Goal: Task Accomplishment & Management: Use online tool/utility

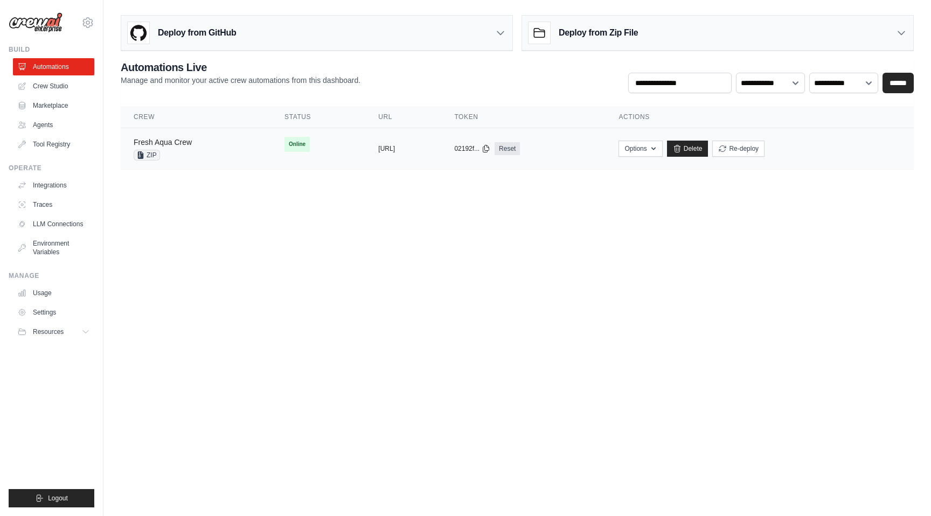
click at [175, 143] on link "Fresh Aqua Crew" at bounding box center [163, 142] width 58 height 9
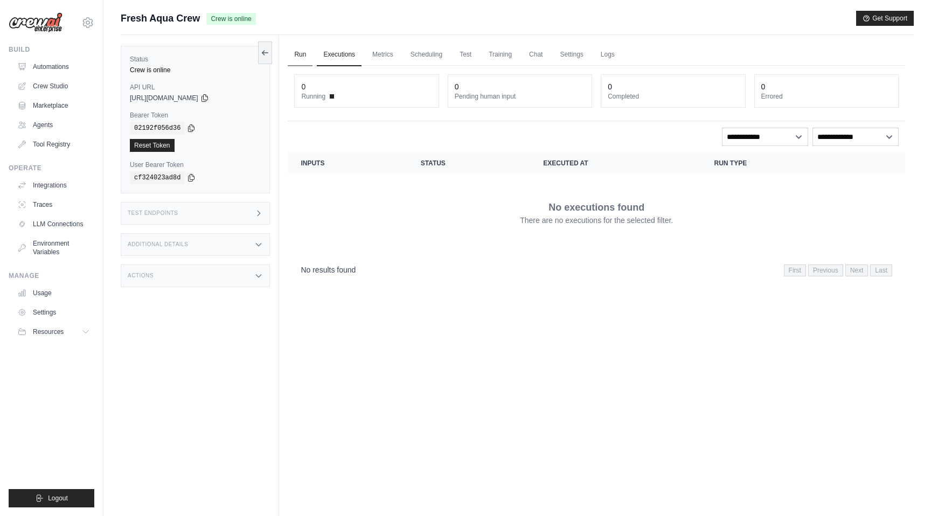
click at [293, 50] on link "Run" at bounding box center [300, 55] width 25 height 23
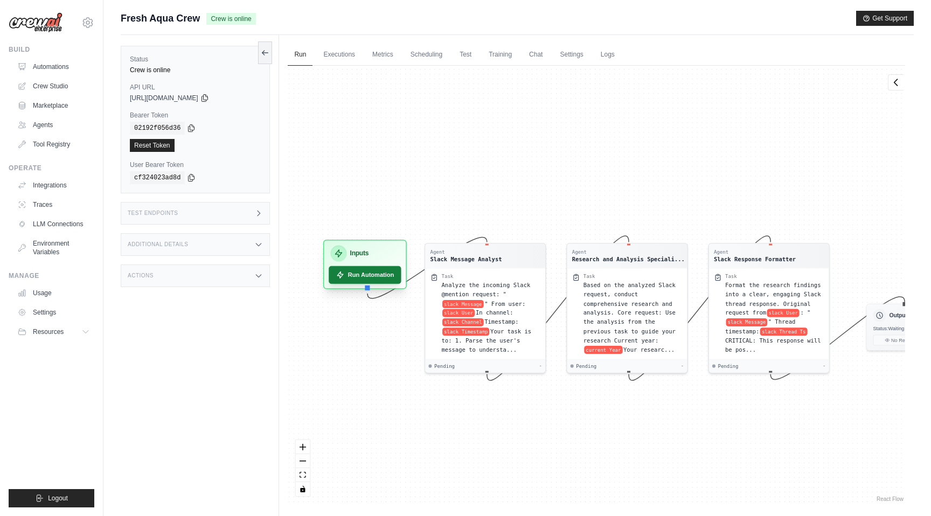
click at [347, 280] on button "Run Automation" at bounding box center [365, 275] width 73 height 18
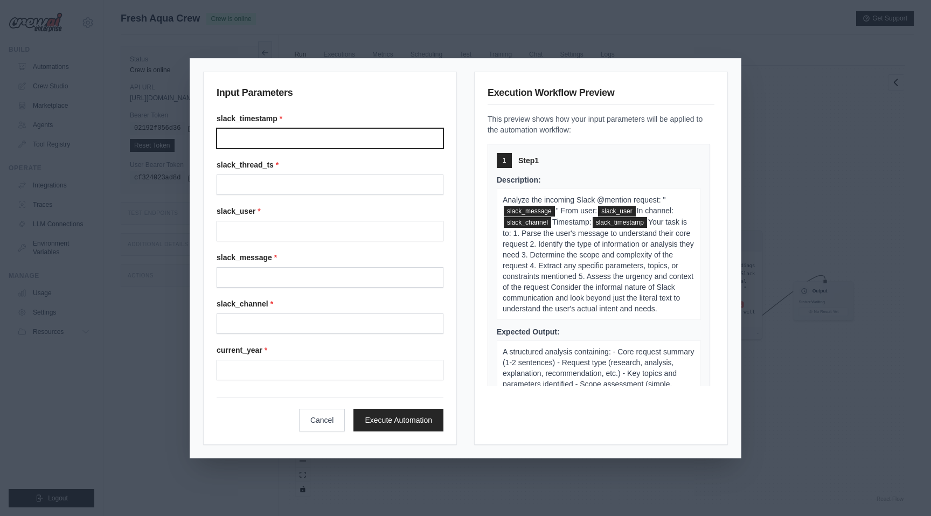
click at [299, 133] on input "Slack timestamp" at bounding box center [330, 138] width 227 height 20
type input "**********"
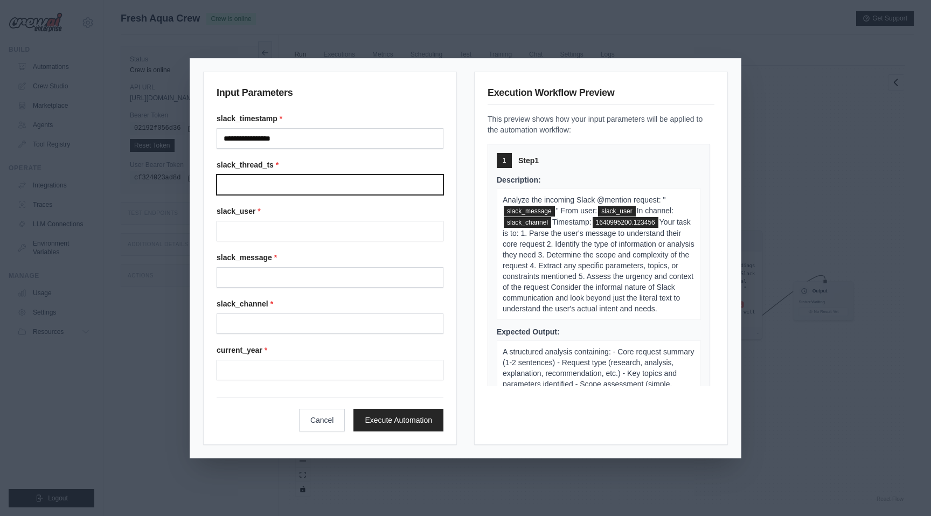
click at [299, 186] on input "Slack thread ts" at bounding box center [330, 185] width 227 height 20
type input "**********"
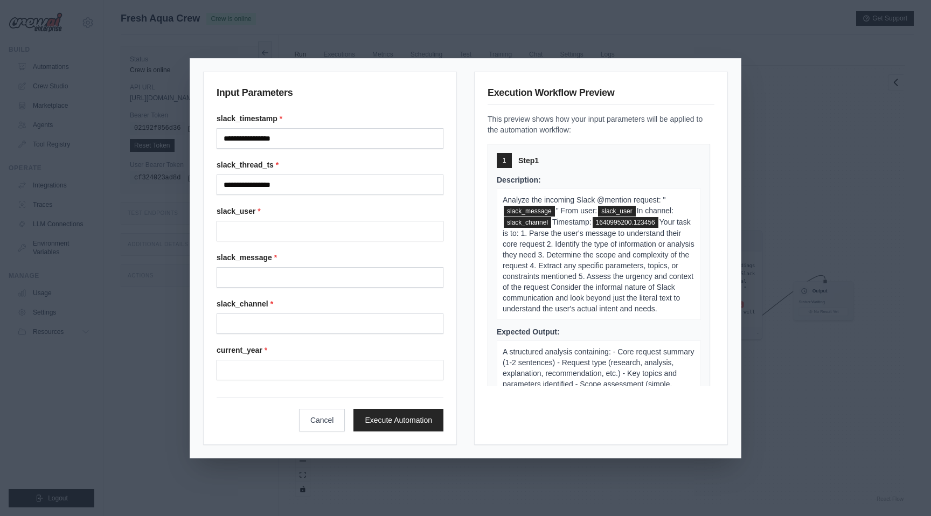
click at [297, 219] on div "slack_user *" at bounding box center [330, 224] width 227 height 36
click at [297, 233] on input "Slack user" at bounding box center [330, 231] width 227 height 20
type input "******"
click at [295, 274] on input "Slack message" at bounding box center [330, 277] width 227 height 20
type input "**********"
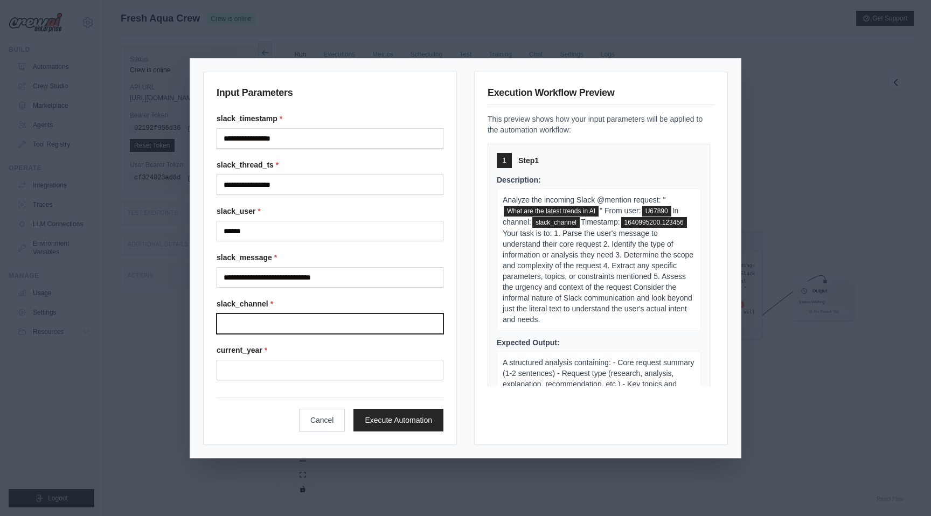
click at [291, 327] on input "Slack channel" at bounding box center [330, 323] width 227 height 20
type input "******"
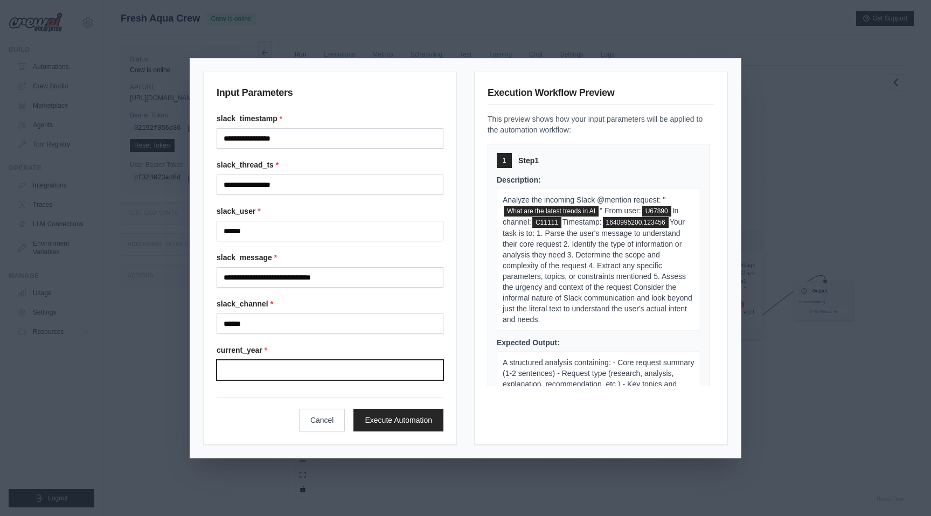
click at [288, 368] on input "Current year" at bounding box center [330, 370] width 227 height 20
type input "****"
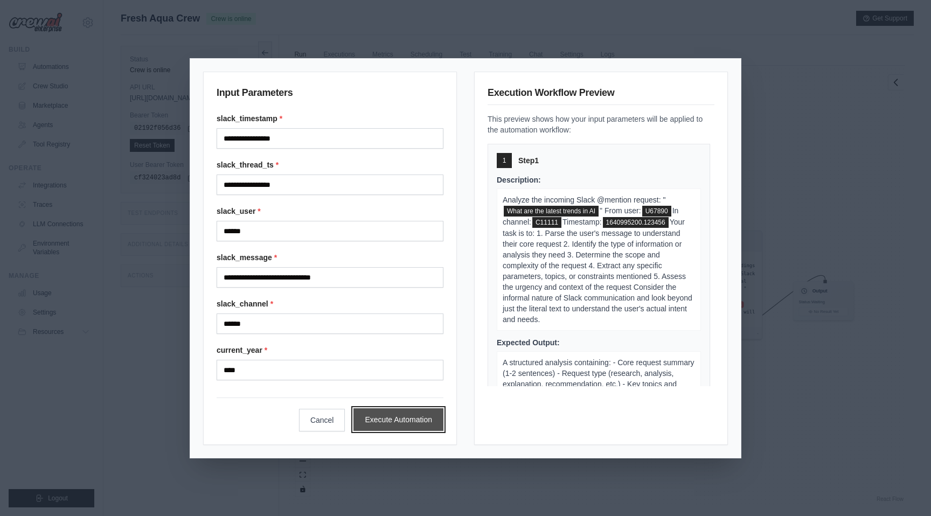
click at [386, 412] on button "Execute Automation" at bounding box center [398, 419] width 90 height 23
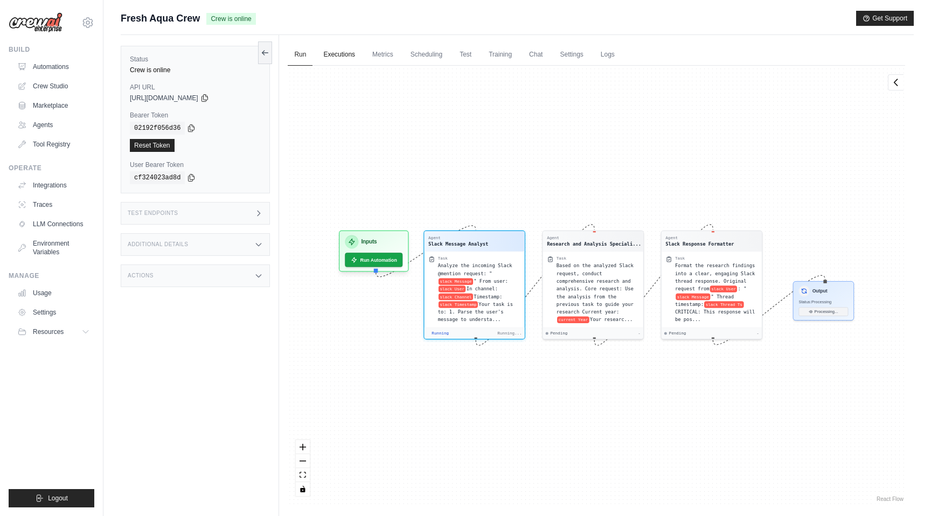
click at [330, 60] on link "Executions" at bounding box center [339, 55] width 45 height 23
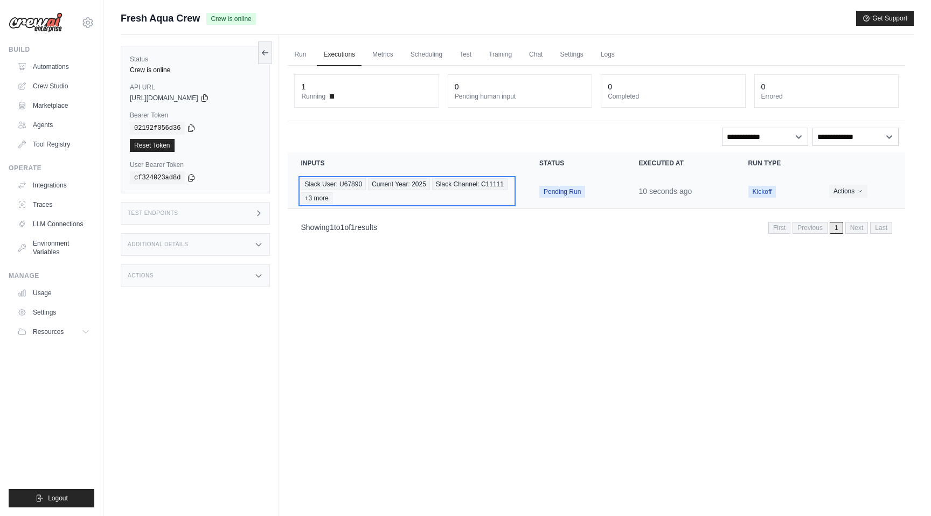
click at [416, 193] on div "Slack User: U67890 Current Year: 2025 Slack Channel: C11111 +3 more" at bounding box center [407, 191] width 213 height 26
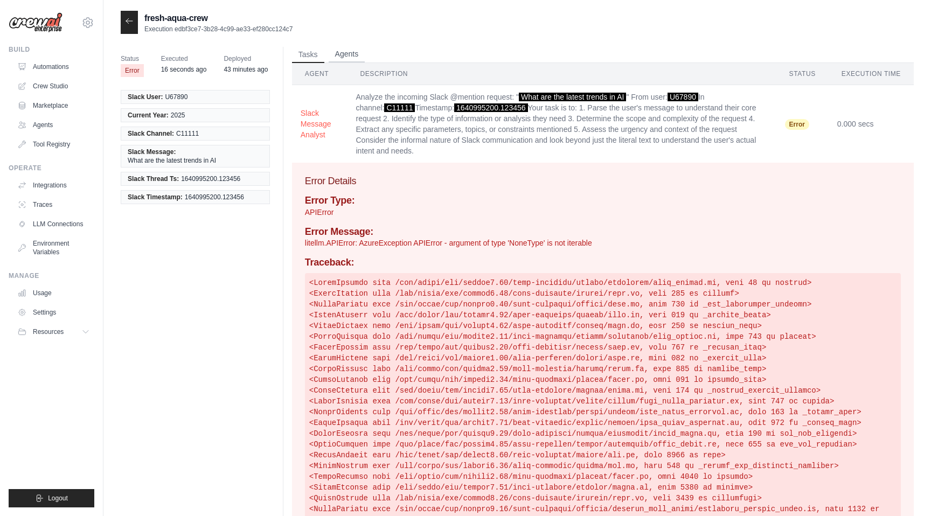
click at [350, 51] on button "Agents" at bounding box center [347, 54] width 37 height 16
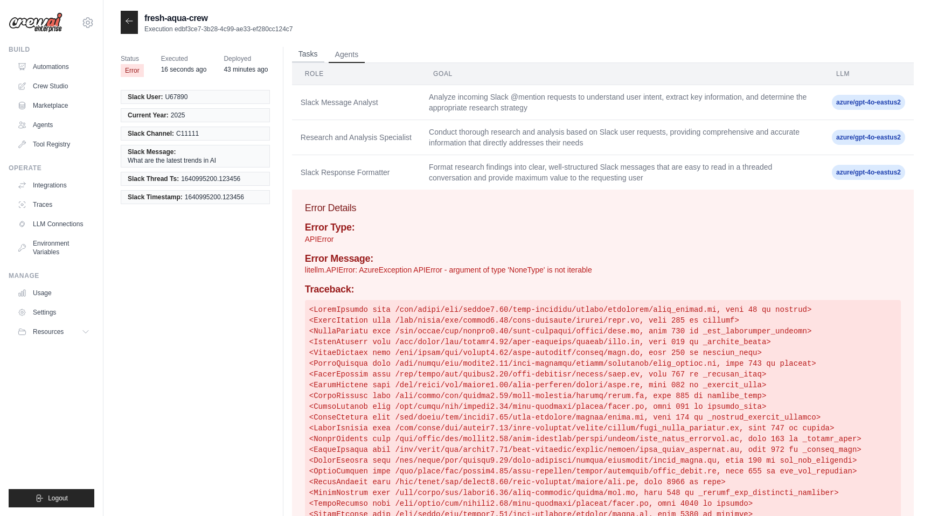
click at [313, 54] on button "Tasks" at bounding box center [308, 54] width 32 height 16
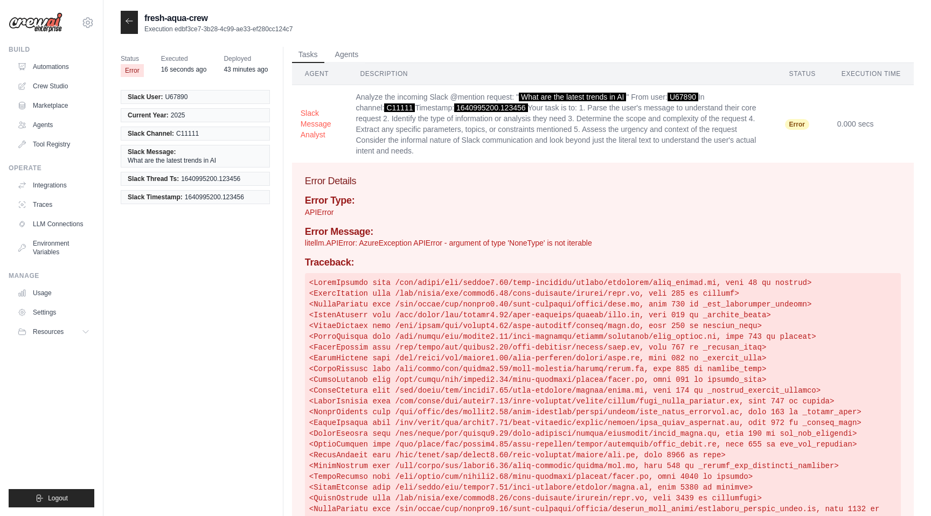
scroll to position [76, 0]
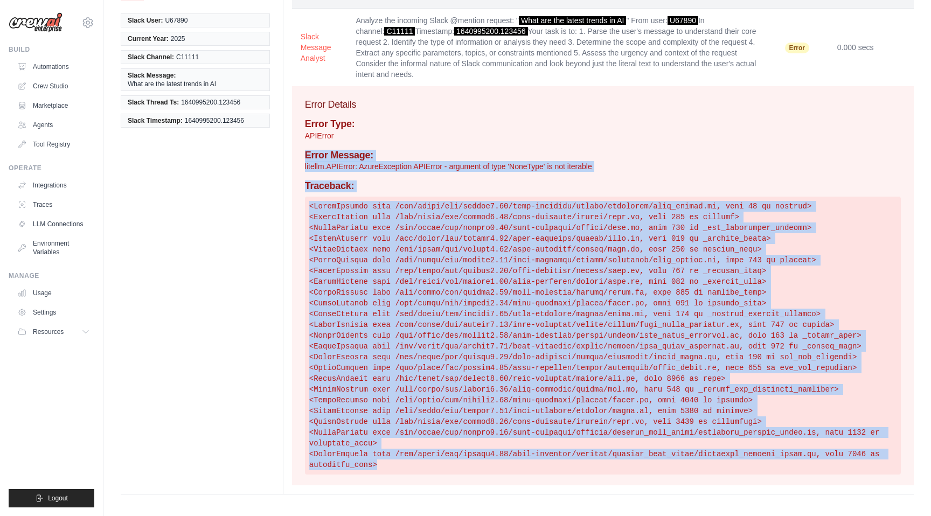
drag, startPoint x: 397, startPoint y: 475, endPoint x: 290, endPoint y: 157, distance: 335.7
click at [290, 157] on div "Tasks Agents Agent Description Status Execution Time Slack Message Analyst Anal…" at bounding box center [598, 232] width 631 height 524
click at [296, 109] on div "Error Details Error Type: APIError Error Message: litellm.APIError: AzureExcept…" at bounding box center [603, 285] width 622 height 399
copy div "Error Details Error Type: APIError Error Message: litellm.APIError: AzureExcept…"
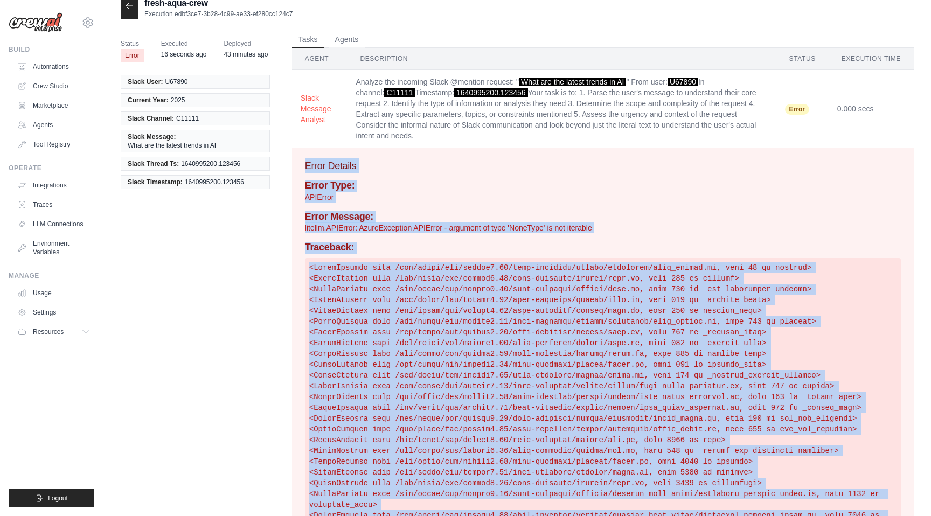
scroll to position [0, 0]
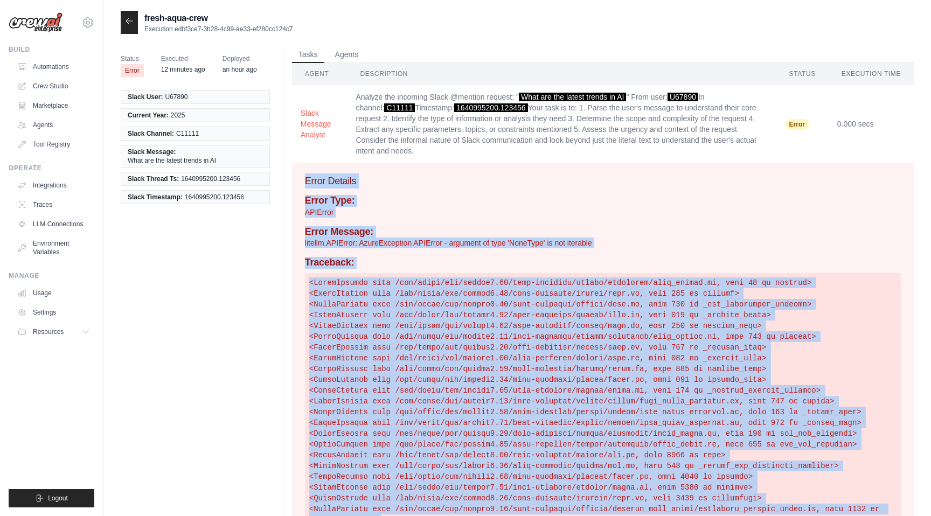
copy div "Error Details Error Type: APIError Error Message: litellm.APIError: AzureExcept…"
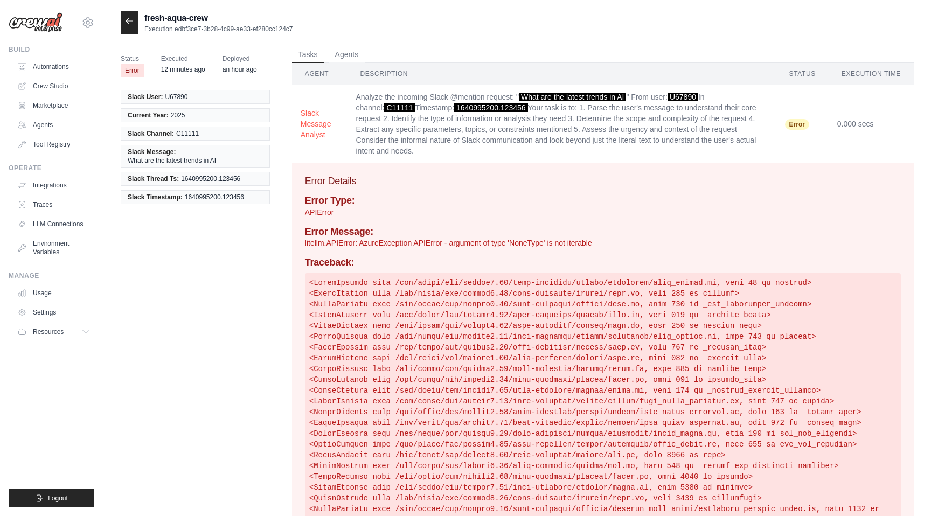
click at [134, 26] on div at bounding box center [129, 22] width 17 height 23
click at [133, 16] on div at bounding box center [129, 22] width 17 height 23
click at [134, 19] on div at bounding box center [129, 22] width 17 height 23
click at [126, 25] on icon at bounding box center [129, 21] width 9 height 9
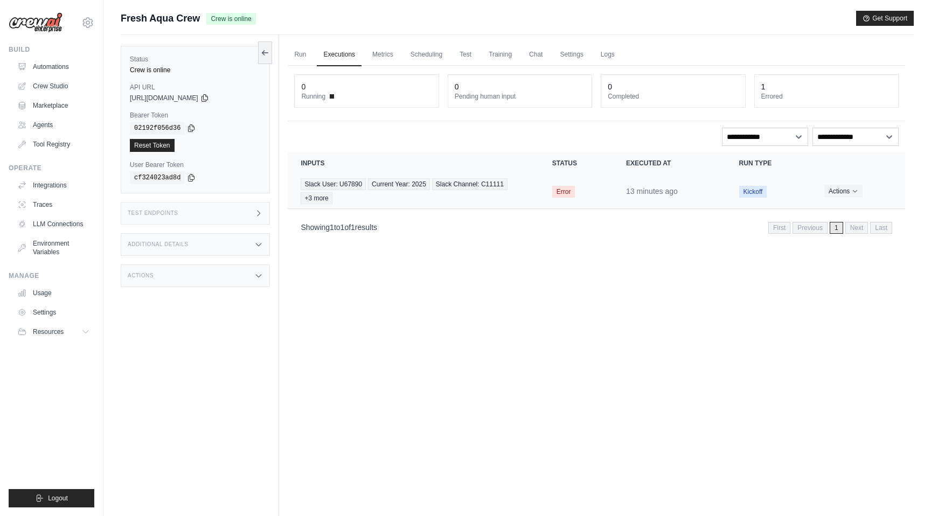
click at [541, 186] on td "Error" at bounding box center [576, 191] width 74 height 35
click at [465, 185] on span "Slack Channel: C11111" at bounding box center [469, 184] width 75 height 12
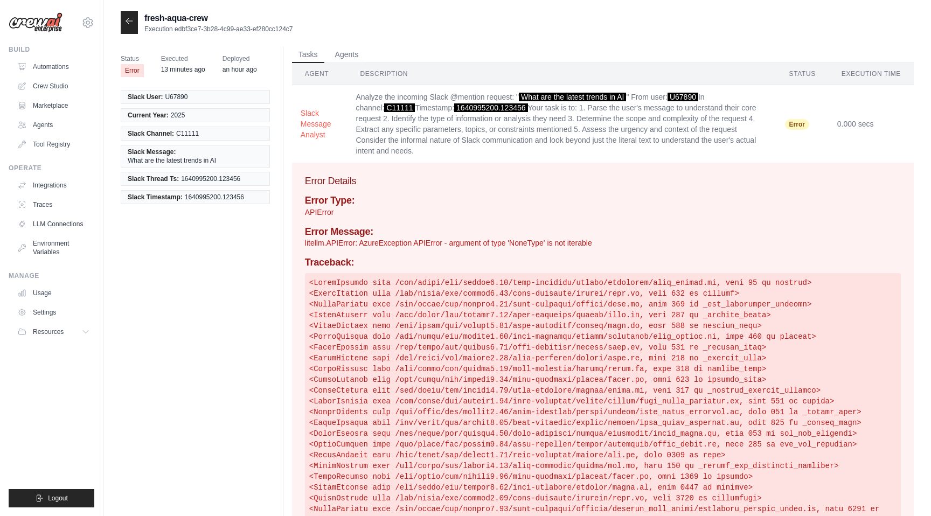
click at [122, 25] on div at bounding box center [129, 22] width 17 height 23
click at [128, 20] on icon at bounding box center [129, 21] width 9 height 9
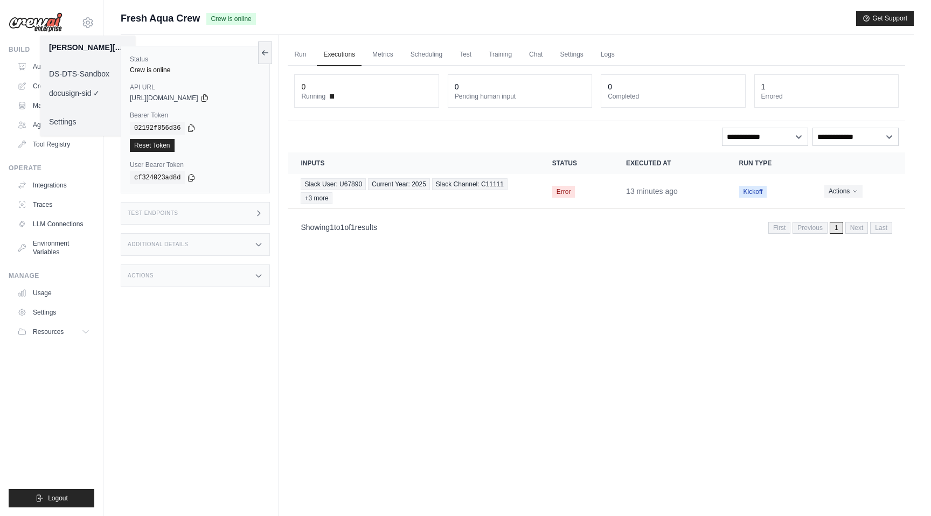
click at [94, 75] on link "DS-DTS-Sandbox" at bounding box center [87, 73] width 95 height 19
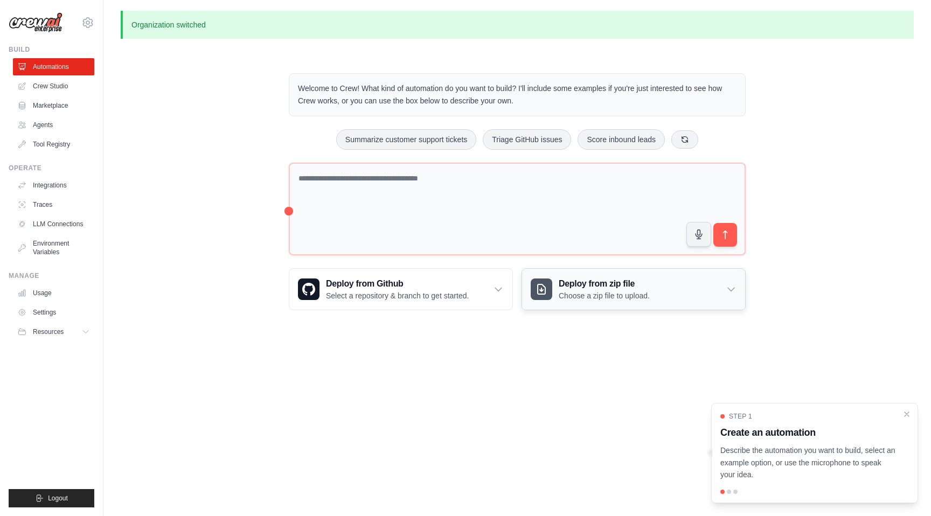
click at [596, 288] on h3 "Deploy from zip file" at bounding box center [604, 283] width 91 height 13
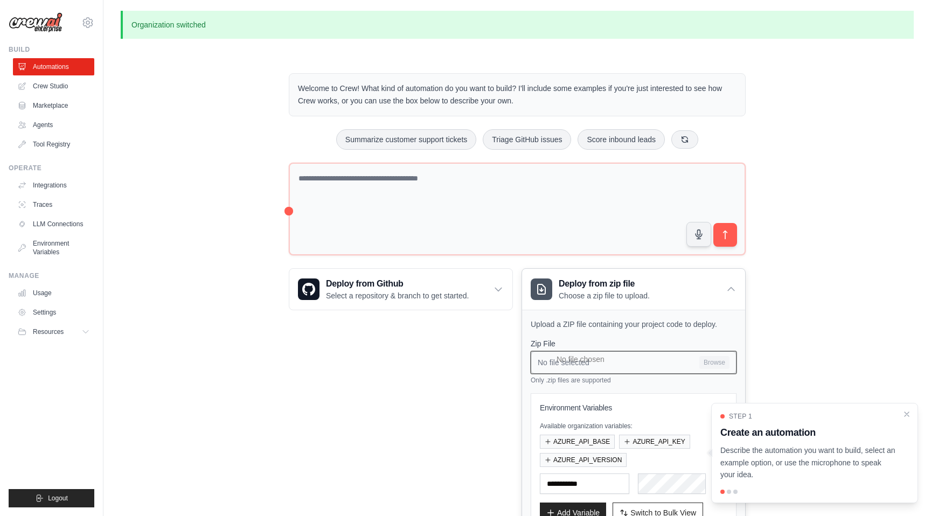
click at [714, 362] on input "No file selected Browse" at bounding box center [634, 362] width 206 height 23
type input "**********"
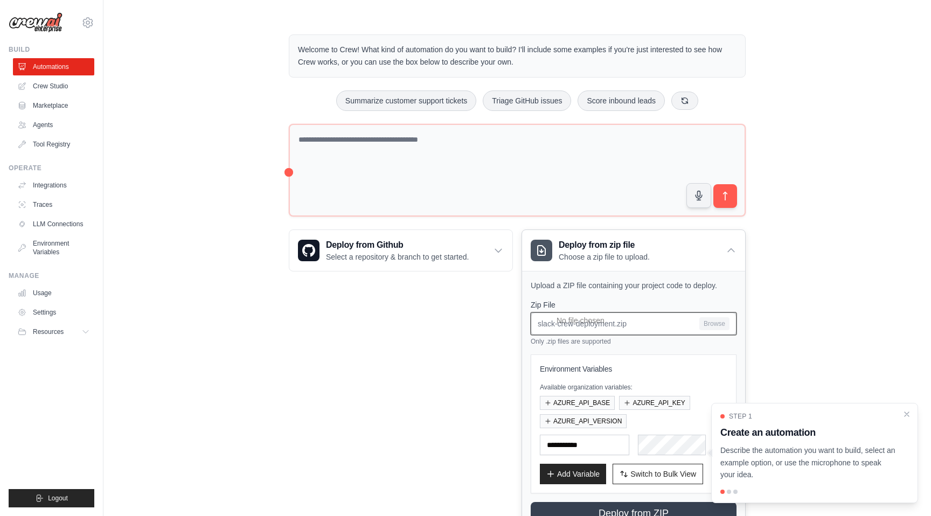
scroll to position [85, 0]
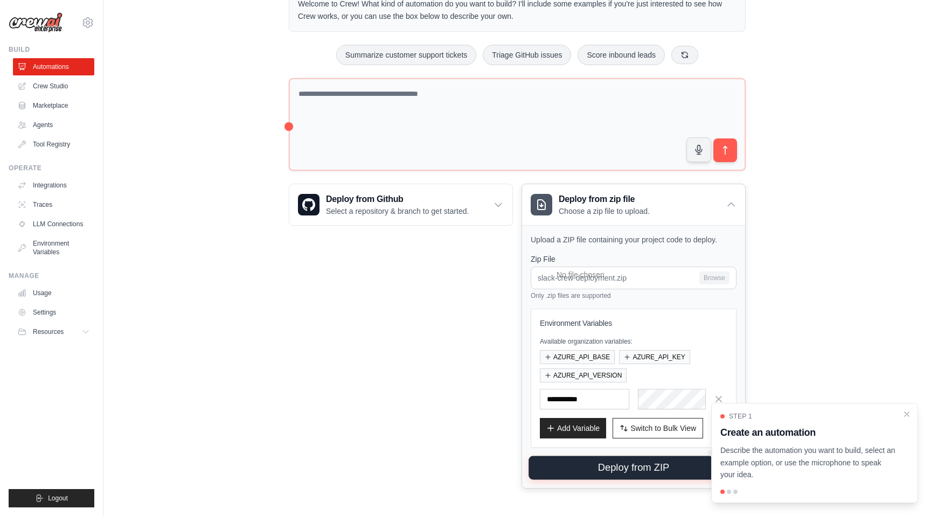
click at [636, 469] on button "Deploy from ZIP" at bounding box center [633, 468] width 210 height 24
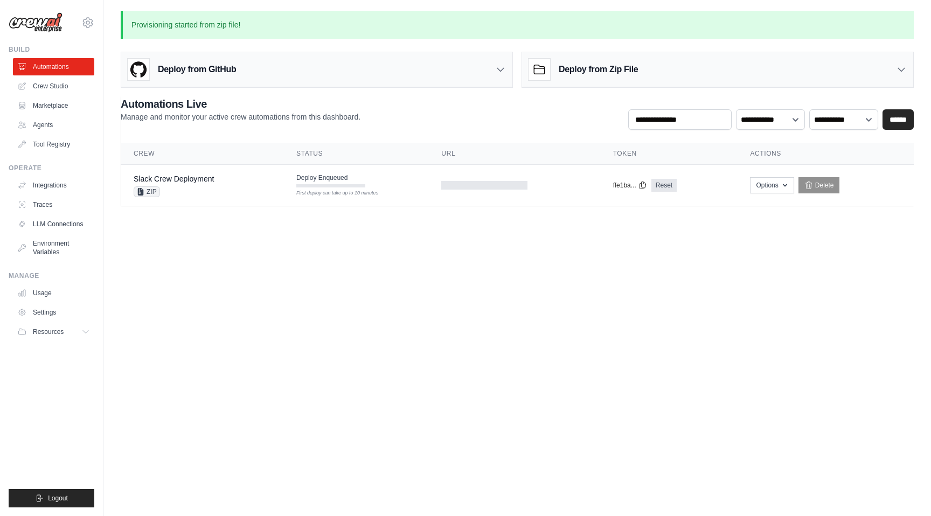
scroll to position [0, 0]
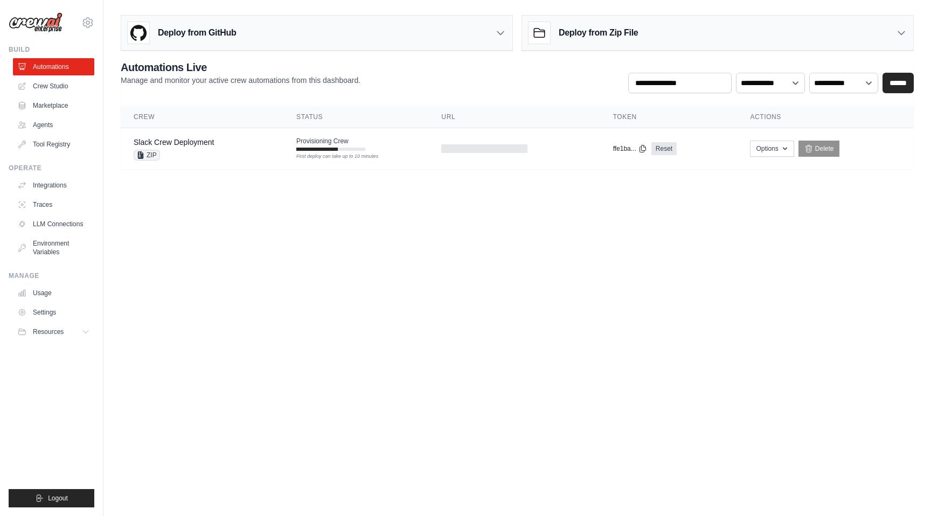
click at [553, 73] on div "**********" at bounding box center [517, 76] width 793 height 33
click at [261, 144] on div "Slack Crew Deployment ZIP" at bounding box center [202, 149] width 137 height 24
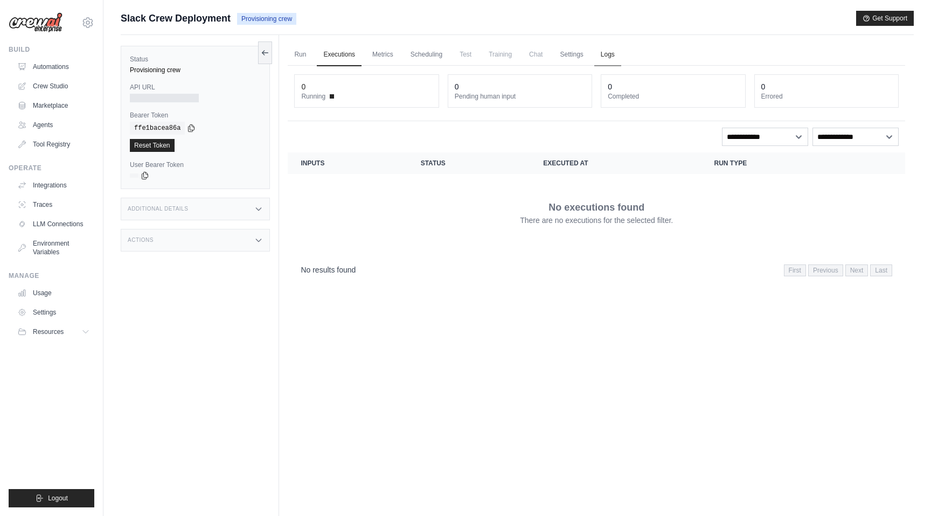
click at [597, 57] on link "Logs" at bounding box center [607, 55] width 27 height 23
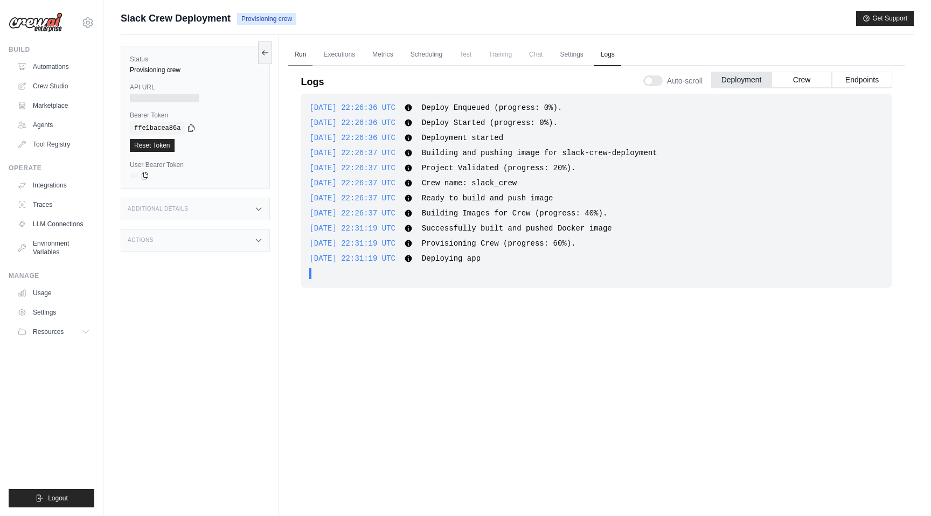
click at [305, 57] on link "Run" at bounding box center [300, 55] width 25 height 23
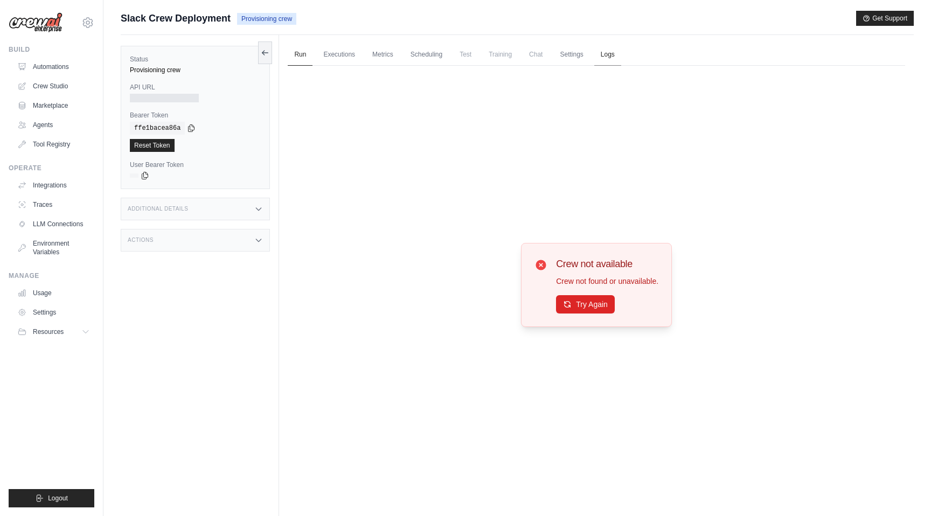
click at [607, 60] on link "Logs" at bounding box center [607, 55] width 27 height 23
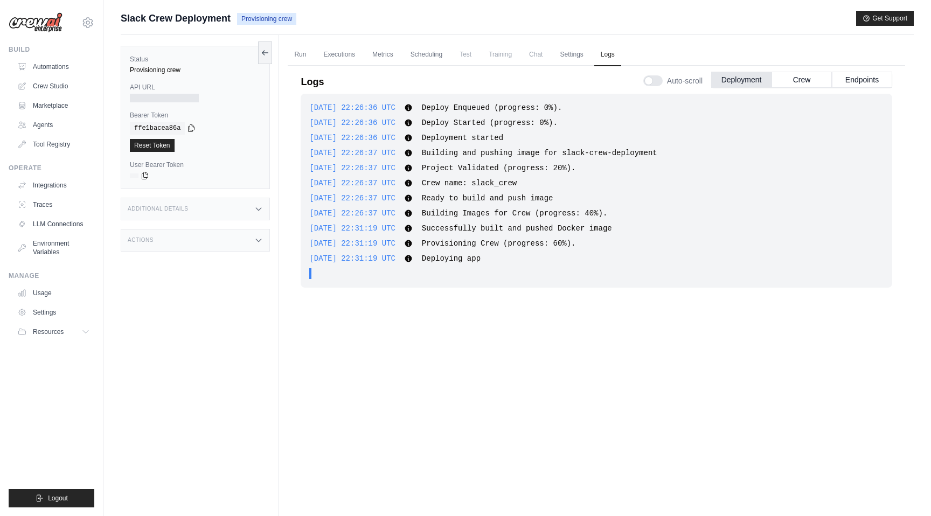
click at [222, 208] on div "Additional Details" at bounding box center [195, 209] width 149 height 23
click at [218, 303] on div "Actions" at bounding box center [195, 303] width 149 height 23
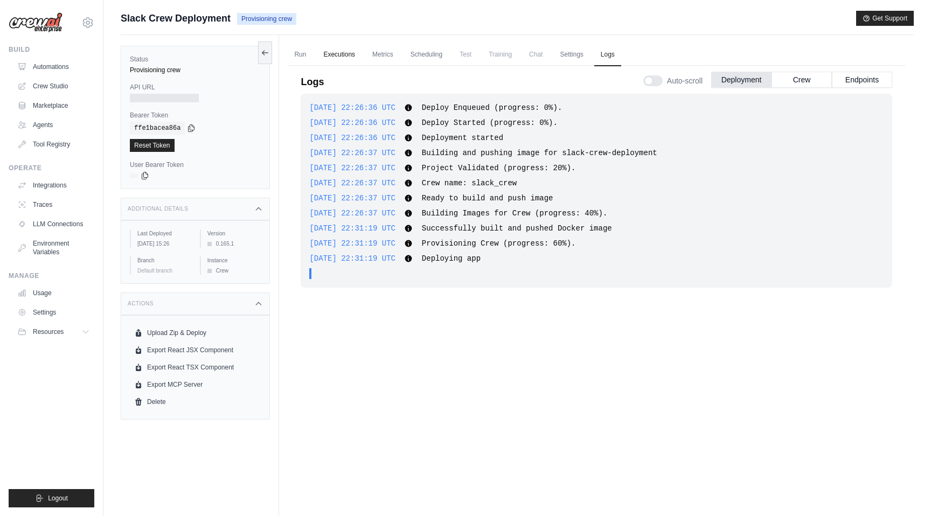
click at [344, 56] on link "Executions" at bounding box center [339, 55] width 45 height 23
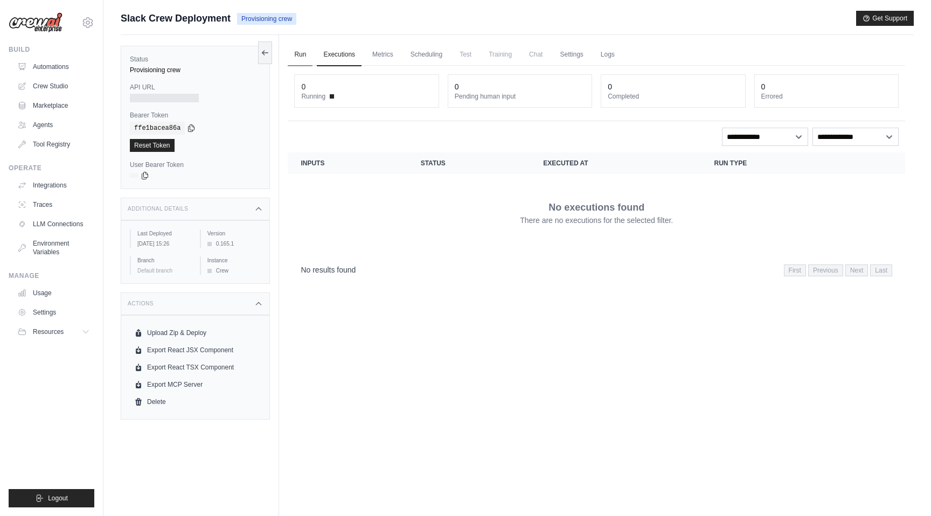
click at [299, 52] on link "Run" at bounding box center [300, 55] width 25 height 23
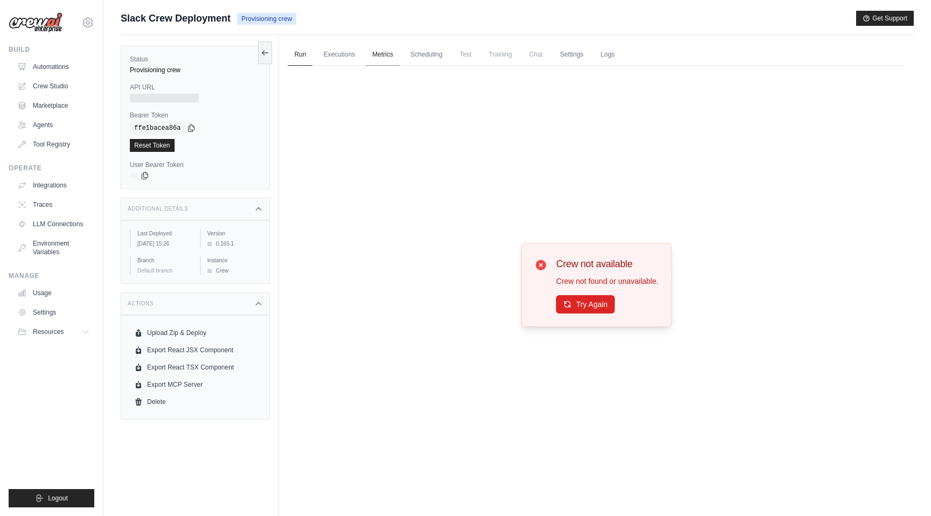
click at [382, 52] on link "Metrics" at bounding box center [383, 55] width 34 height 23
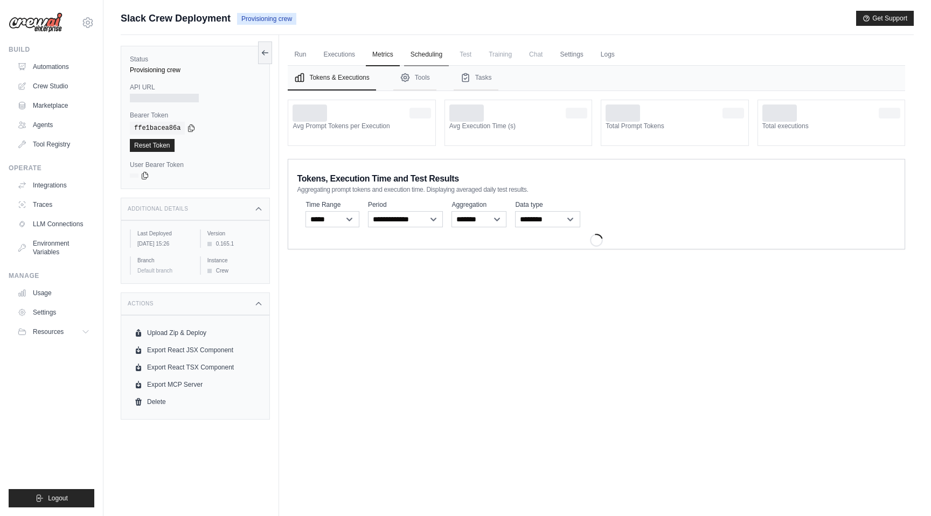
click at [421, 55] on link "Scheduling" at bounding box center [426, 55] width 45 height 23
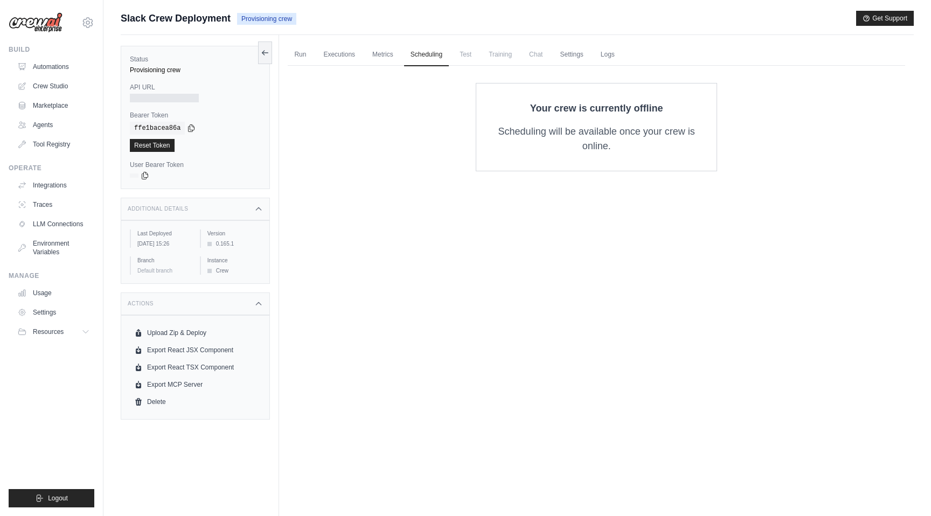
click at [468, 59] on span "Test" at bounding box center [465, 55] width 25 height 22
click at [533, 59] on span "Chat" at bounding box center [535, 55] width 26 height 22
click at [563, 59] on link "Settings" at bounding box center [571, 55] width 36 height 23
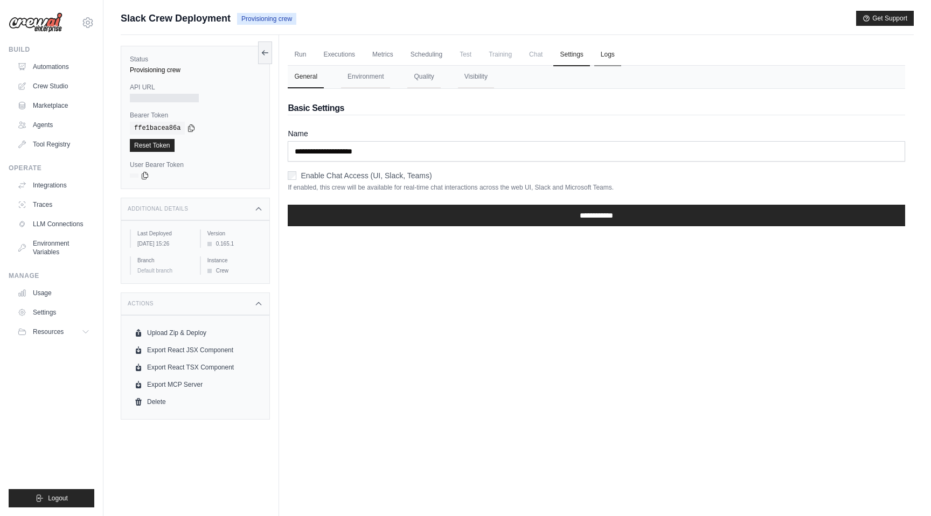
click at [615, 59] on link "Logs" at bounding box center [607, 55] width 27 height 23
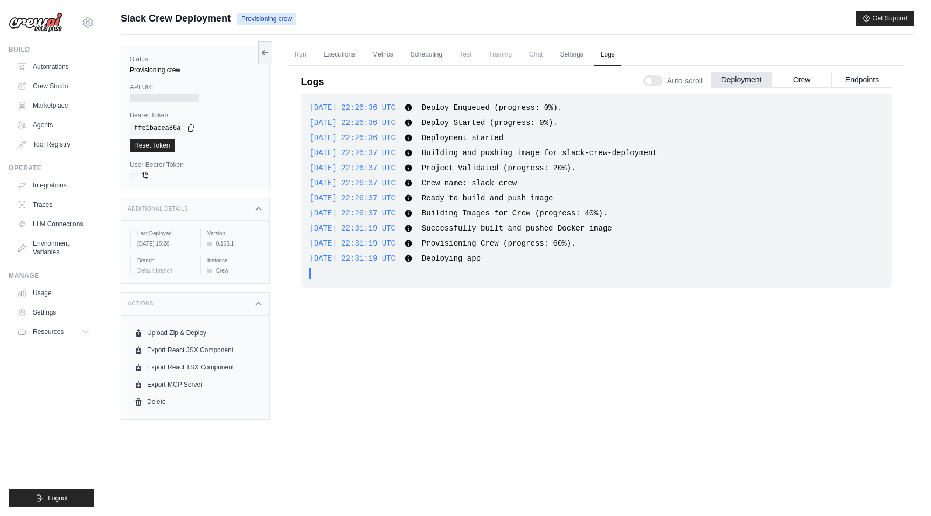
click at [256, 50] on div "Status Provisioning crew API URL Bearer Token copied ffe1bacea86a Reset Token U…" at bounding box center [195, 117] width 149 height 143
click at [260, 52] on button at bounding box center [265, 52] width 14 height 23
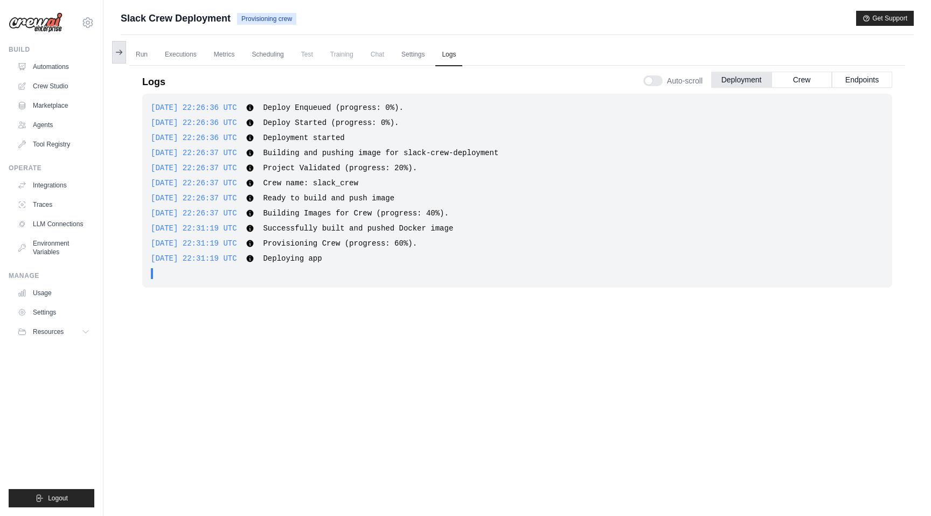
click at [120, 52] on icon at bounding box center [119, 52] width 6 height 0
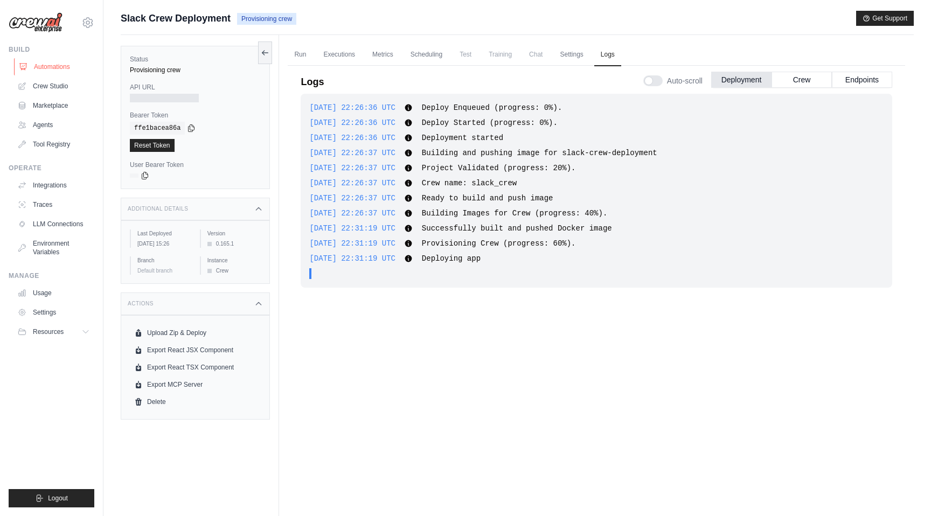
click at [68, 67] on link "Automations" at bounding box center [54, 66] width 81 height 17
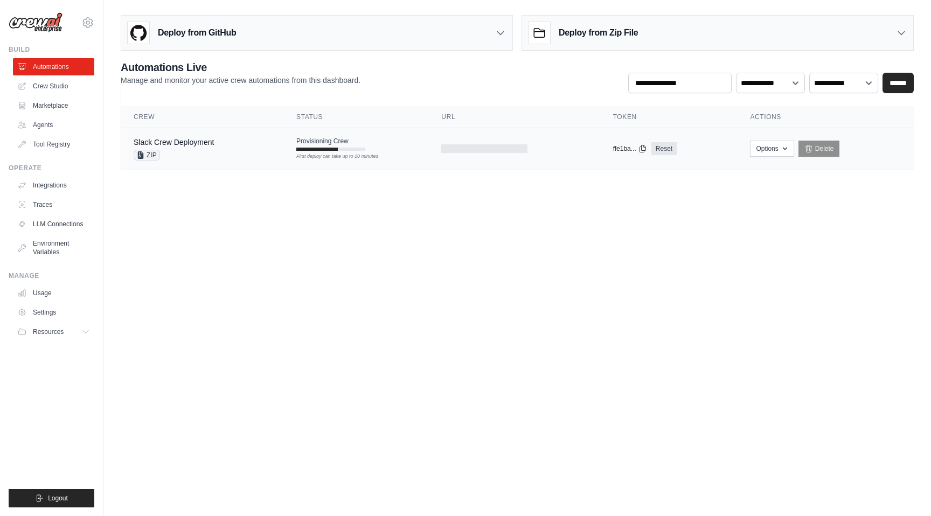
click at [232, 148] on div "Slack Crew Deployment ZIP" at bounding box center [202, 149] width 137 height 24
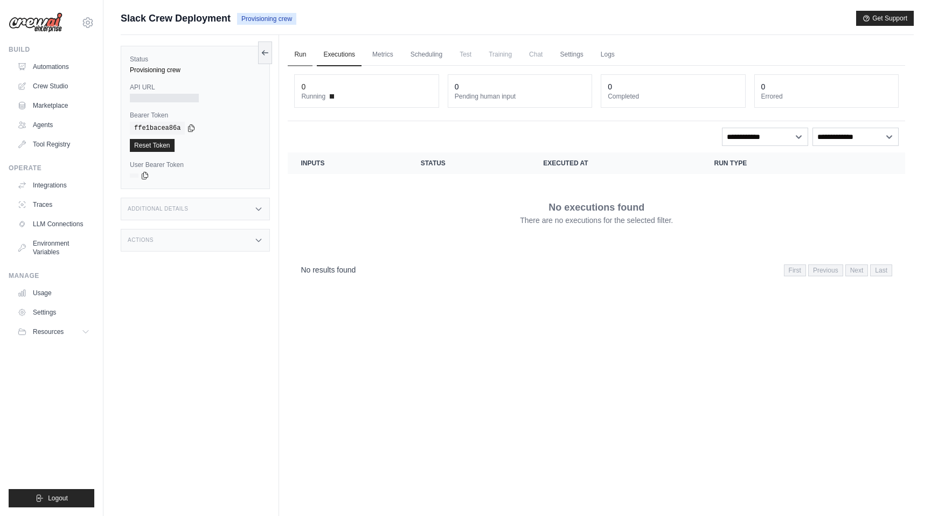
click at [302, 52] on link "Run" at bounding box center [300, 55] width 25 height 23
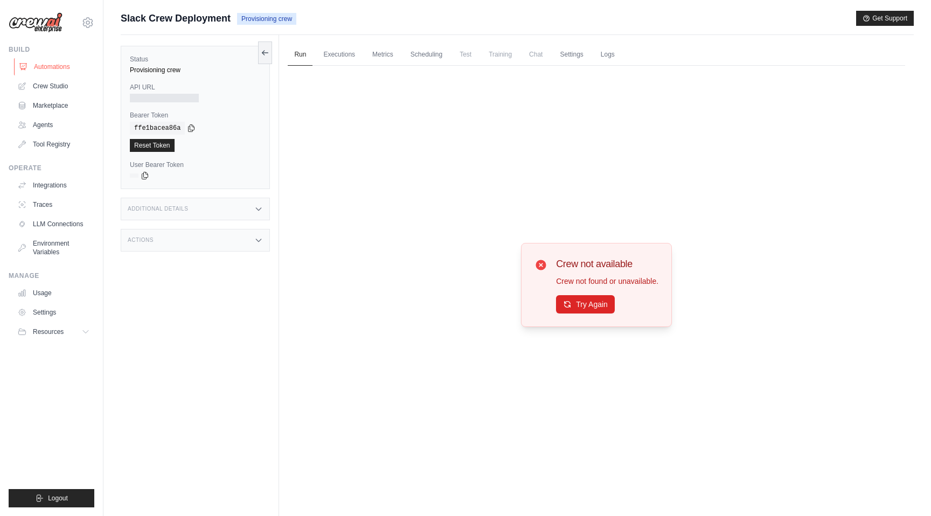
click at [58, 65] on link "Automations" at bounding box center [54, 66] width 81 height 17
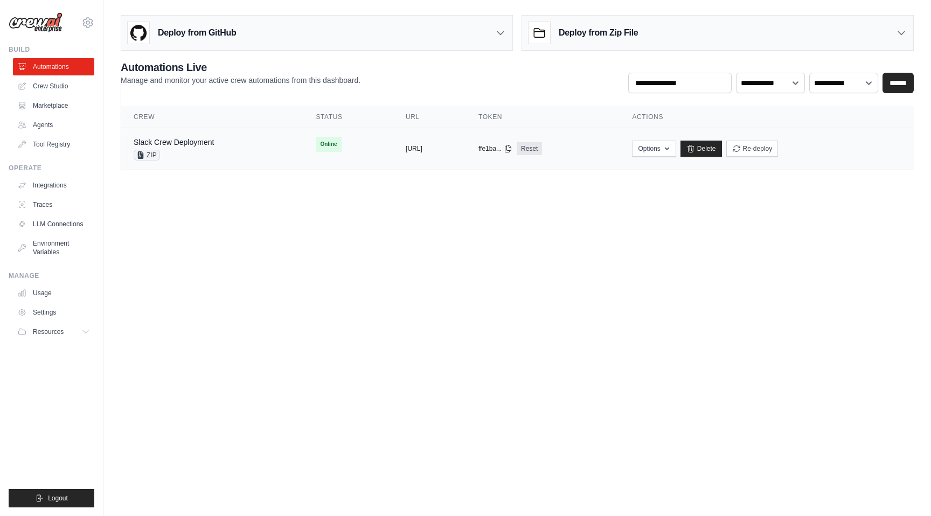
click at [215, 147] on div "Slack Crew Deployment ZIP" at bounding box center [212, 149] width 156 height 24
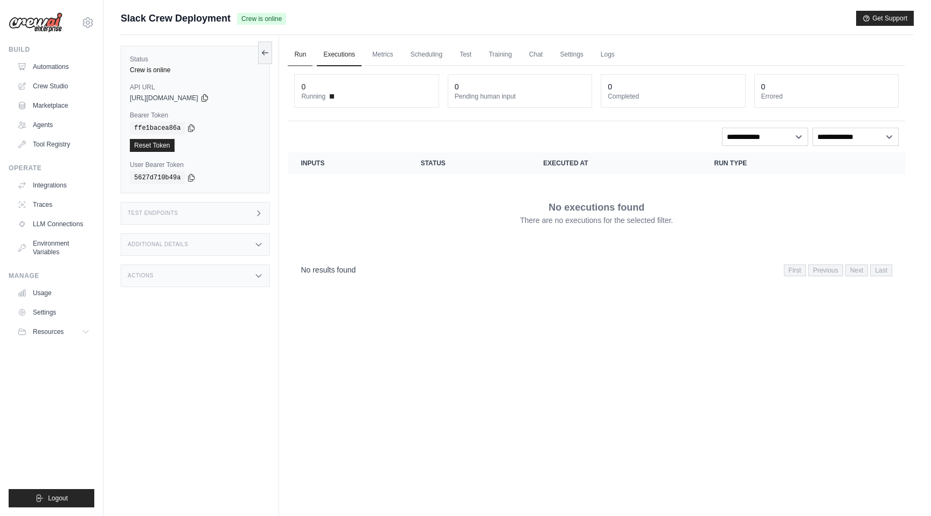
click at [301, 58] on link "Run" at bounding box center [300, 55] width 25 height 23
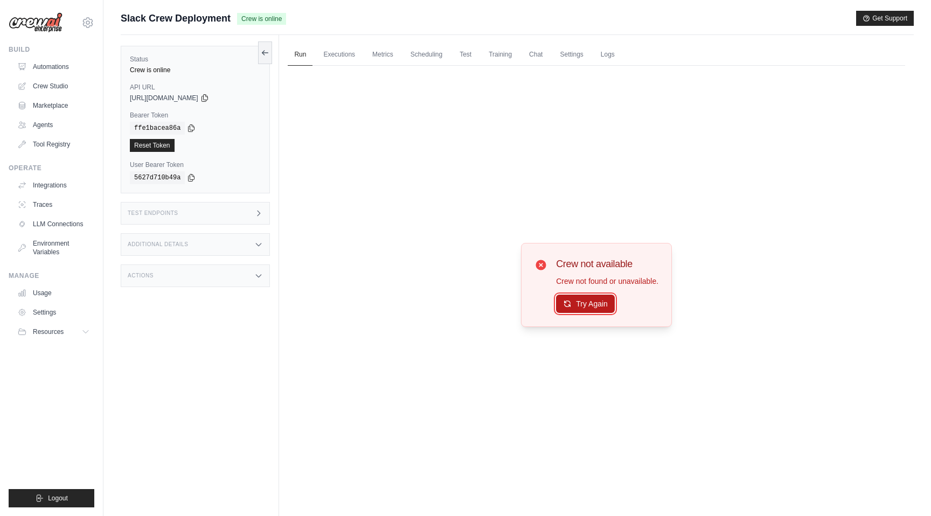
click at [586, 309] on button "Try Again" at bounding box center [585, 304] width 59 height 18
click at [583, 309] on button "Try Again" at bounding box center [585, 304] width 59 height 18
click at [582, 309] on button "Try Again" at bounding box center [585, 304] width 59 height 18
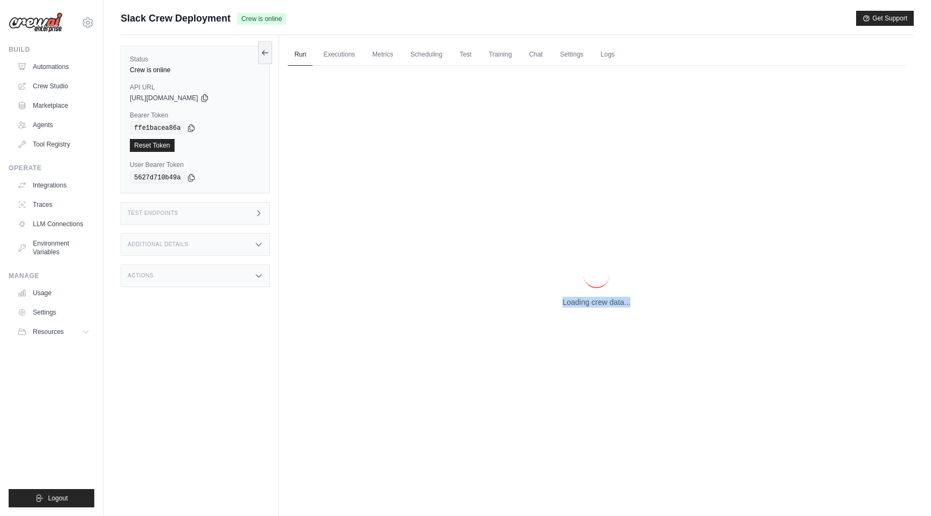
click at [582, 309] on div "Loading crew data..." at bounding box center [596, 285] width 617 height 438
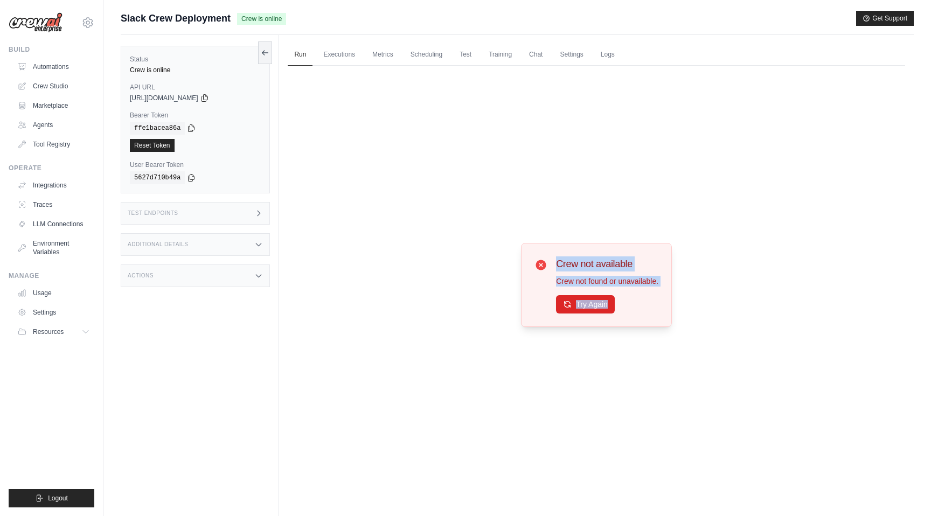
click at [582, 309] on button "Try Again" at bounding box center [585, 304] width 59 height 18
click at [539, 58] on link "Chat" at bounding box center [535, 55] width 26 height 23
click at [561, 46] on link "Settings" at bounding box center [571, 55] width 36 height 23
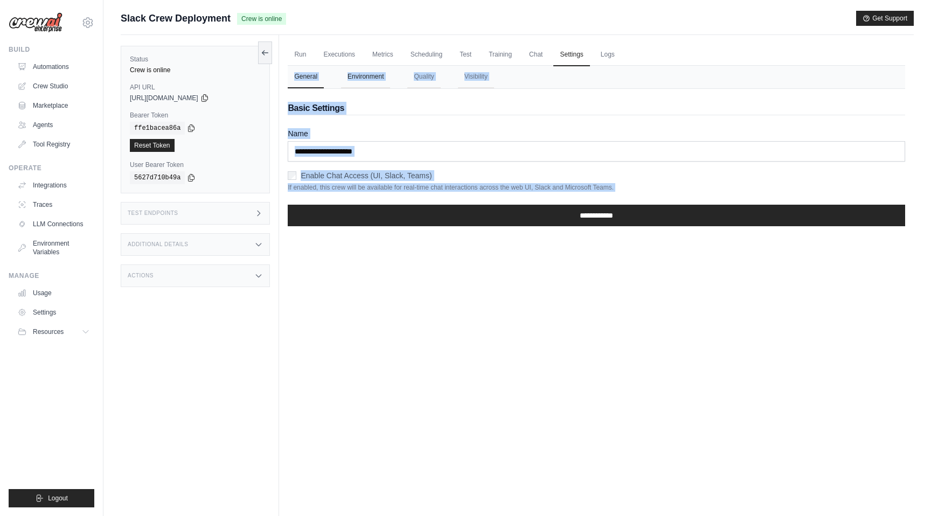
click at [370, 75] on button "Environment" at bounding box center [365, 77] width 49 height 23
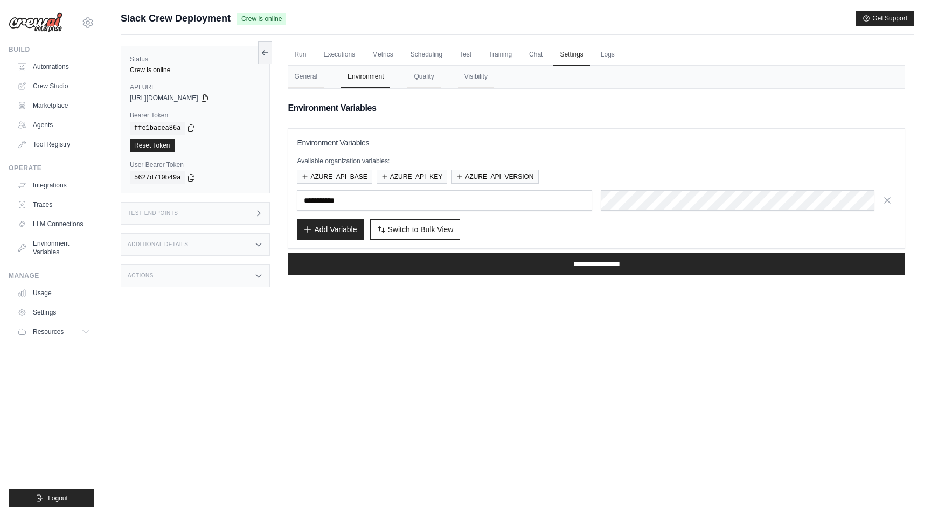
click at [417, 134] on div "Environment Variables Available organization variables: AZURE_API_BASE AZURE_AP…" at bounding box center [596, 188] width 617 height 121
click at [346, 180] on button "AZURE_API_BASE" at bounding box center [334, 176] width 75 height 14
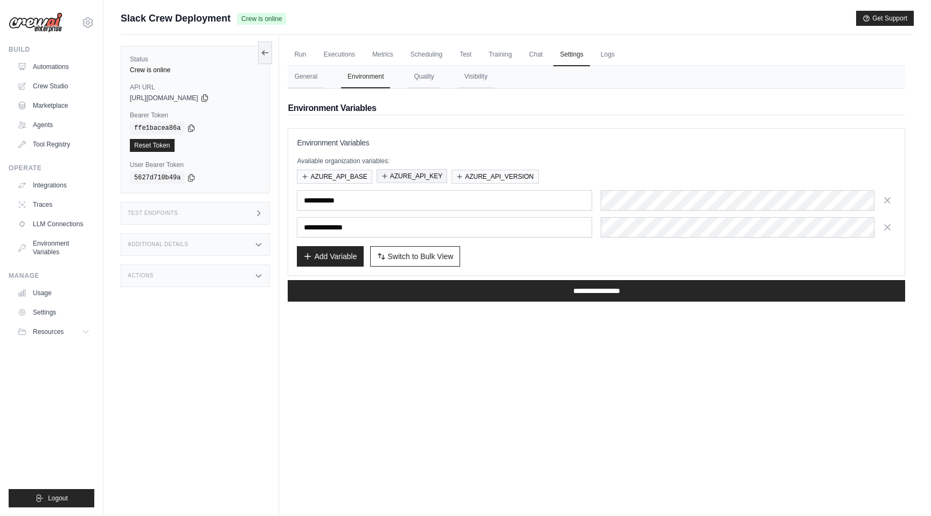
click at [403, 180] on button "AZURE_API_KEY" at bounding box center [412, 176] width 71 height 14
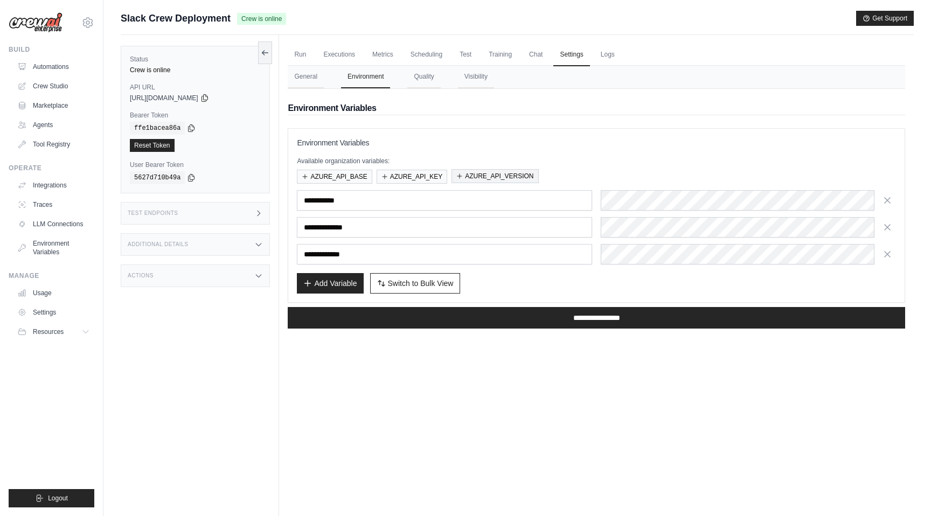
click at [500, 180] on button "AZURE_API_VERSION" at bounding box center [494, 176] width 87 height 14
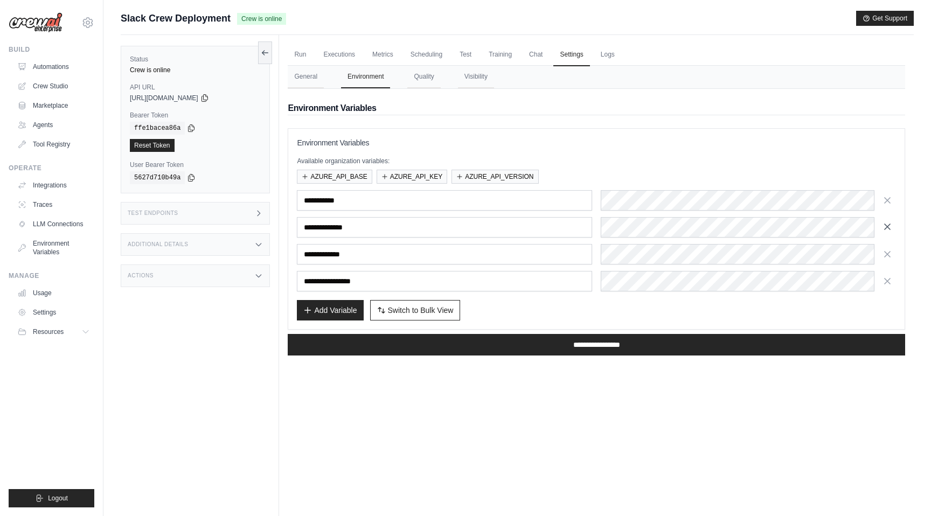
click at [891, 226] on icon "button" at bounding box center [887, 226] width 11 height 11
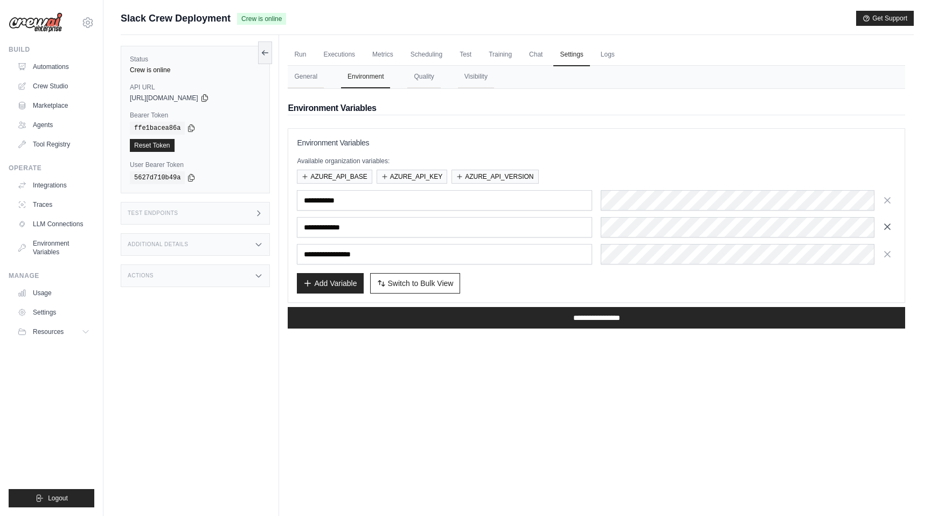
click at [889, 228] on icon "button" at bounding box center [887, 226] width 11 height 11
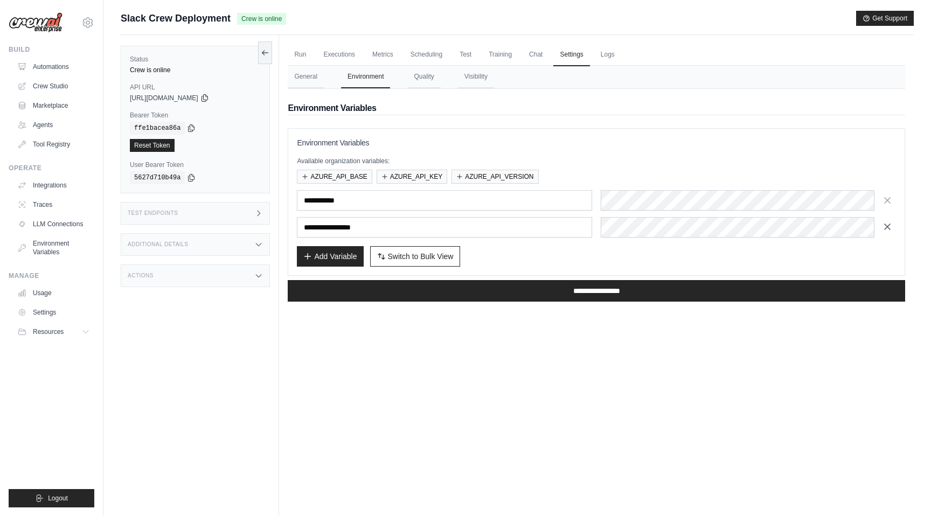
click at [889, 228] on icon "button" at bounding box center [887, 226] width 11 height 11
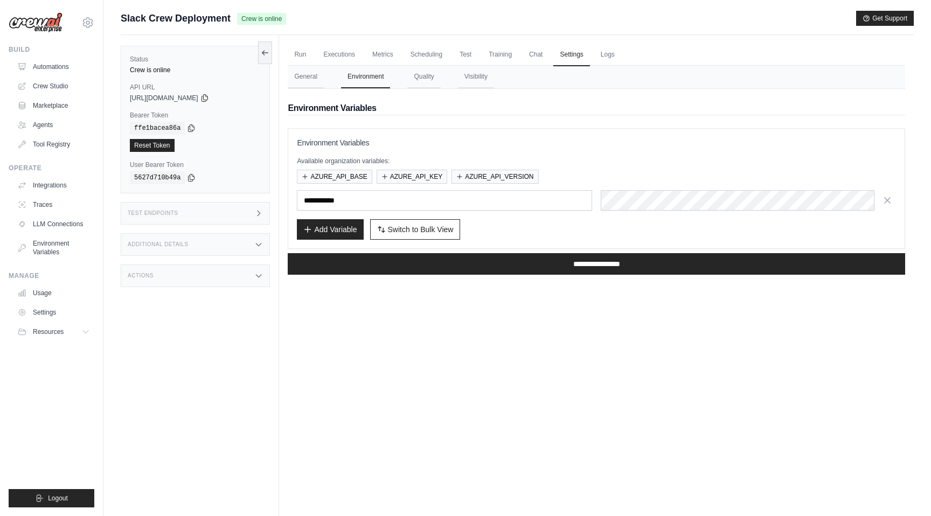
click at [453, 77] on nav "General Environment Quality Visibility" at bounding box center [596, 77] width 617 height 23
click at [423, 71] on button "Quality" at bounding box center [423, 77] width 33 height 23
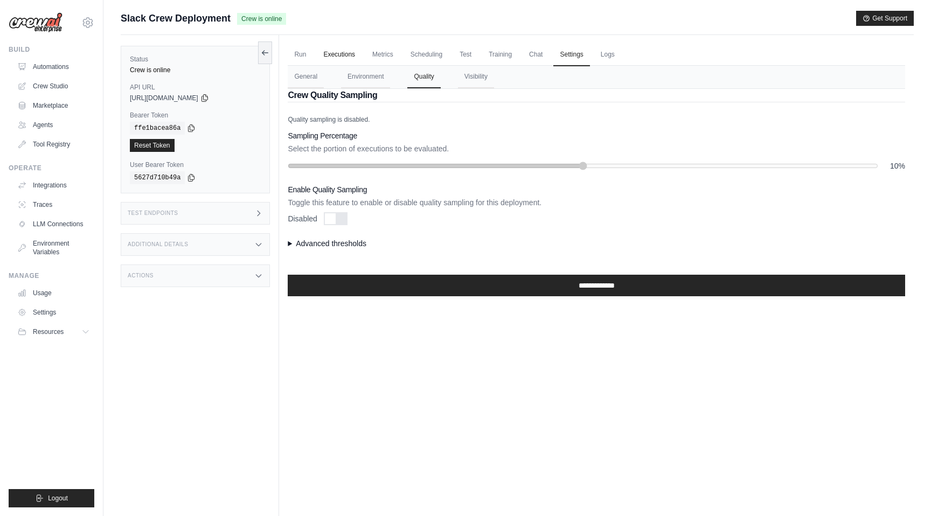
click at [341, 51] on link "Executions" at bounding box center [339, 55] width 45 height 23
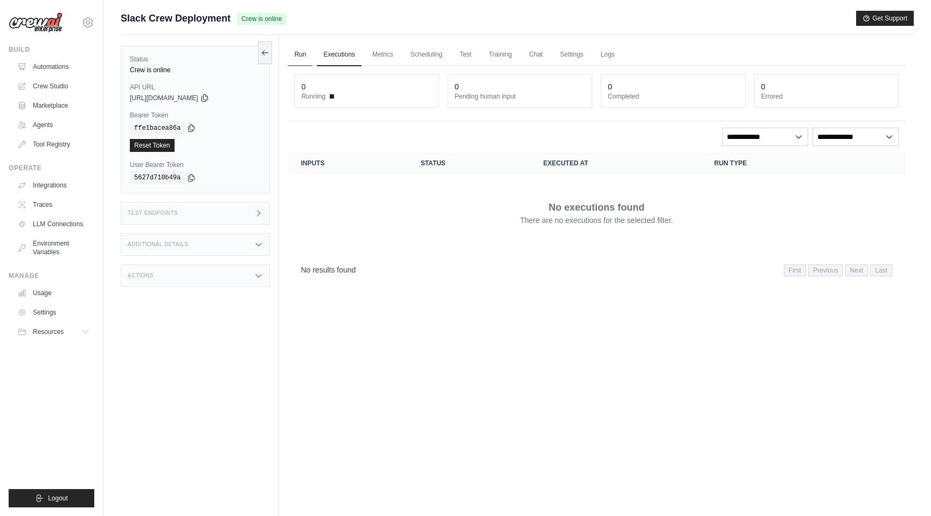
click at [300, 51] on link "Run" at bounding box center [300, 55] width 25 height 23
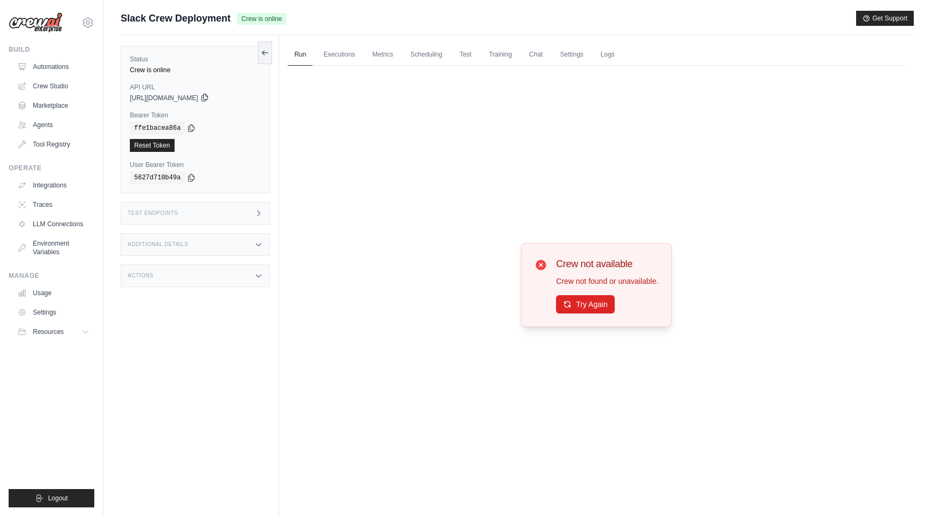
click at [209, 99] on icon at bounding box center [204, 97] width 9 height 9
click at [83, 26] on icon at bounding box center [87, 22] width 13 height 13
click at [79, 95] on link "docusign-sid" at bounding box center [87, 91] width 95 height 19
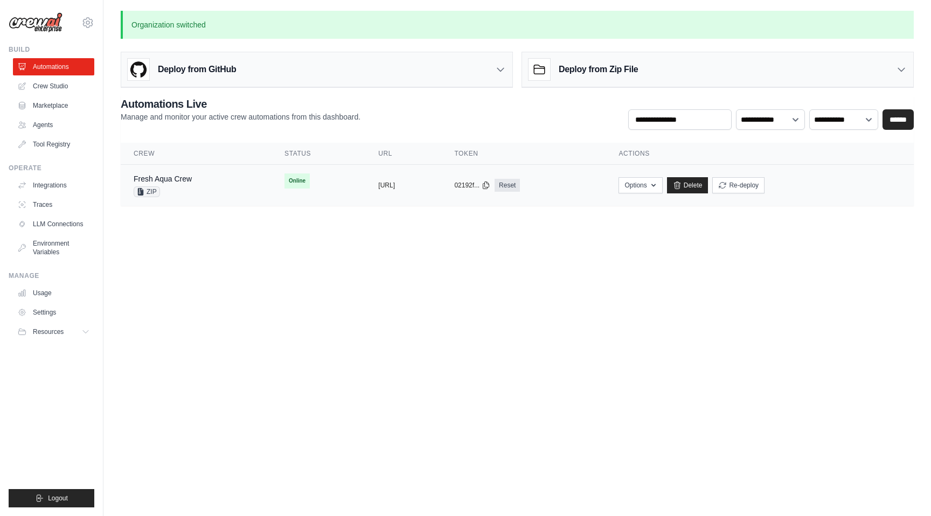
click at [230, 187] on div "Fresh Aqua Crew ZIP" at bounding box center [196, 185] width 125 height 24
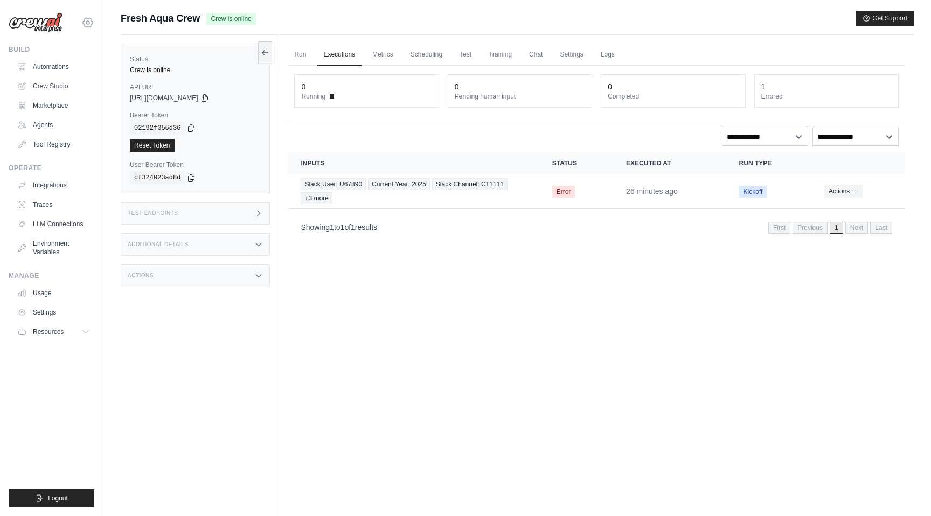
click at [88, 23] on icon at bounding box center [87, 22] width 13 height 13
click at [86, 74] on link "DS-DTS-Sandbox" at bounding box center [87, 72] width 95 height 19
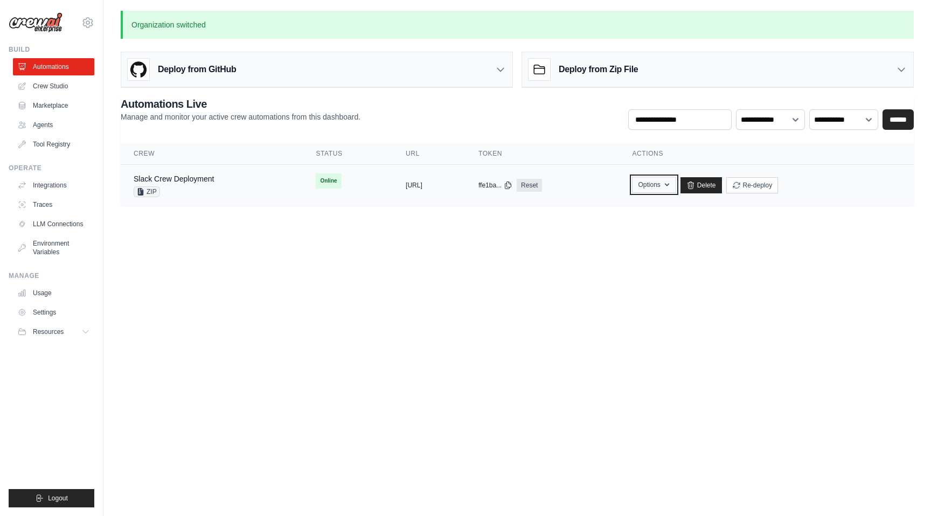
click at [675, 187] on button "Options" at bounding box center [654, 185] width 44 height 16
click at [642, 212] on button "Upload Zip & Deploy" at bounding box center [598, 208] width 86 height 19
click at [722, 185] on link "Delete" at bounding box center [700, 185] width 41 height 16
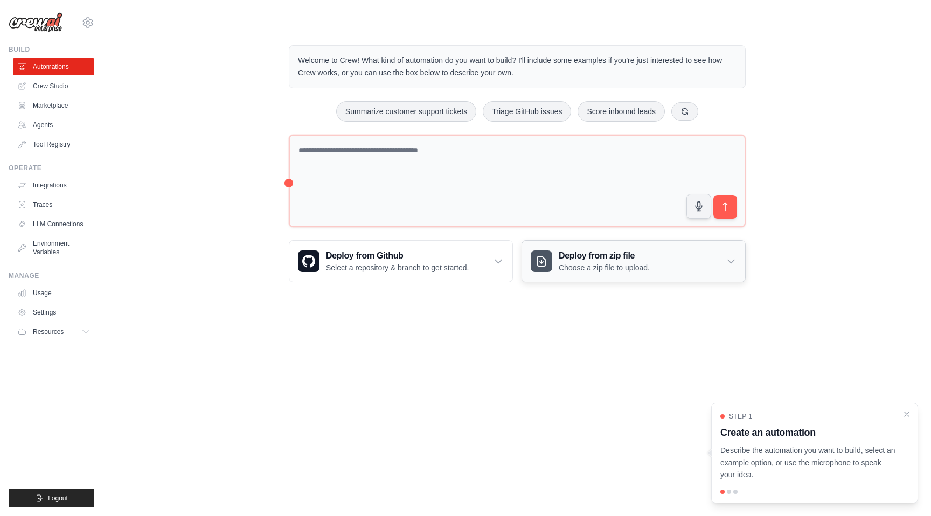
click at [568, 259] on h3 "Deploy from zip file" at bounding box center [604, 255] width 91 height 13
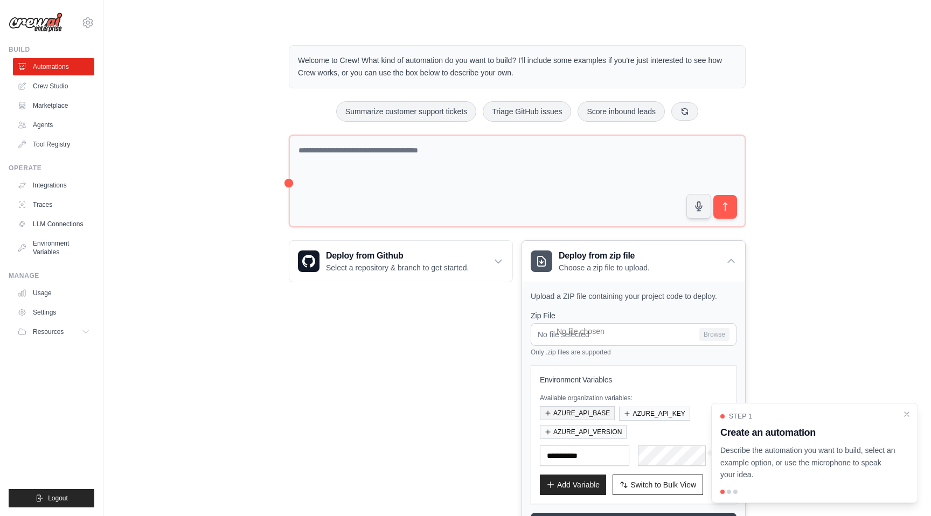
scroll to position [57, 0]
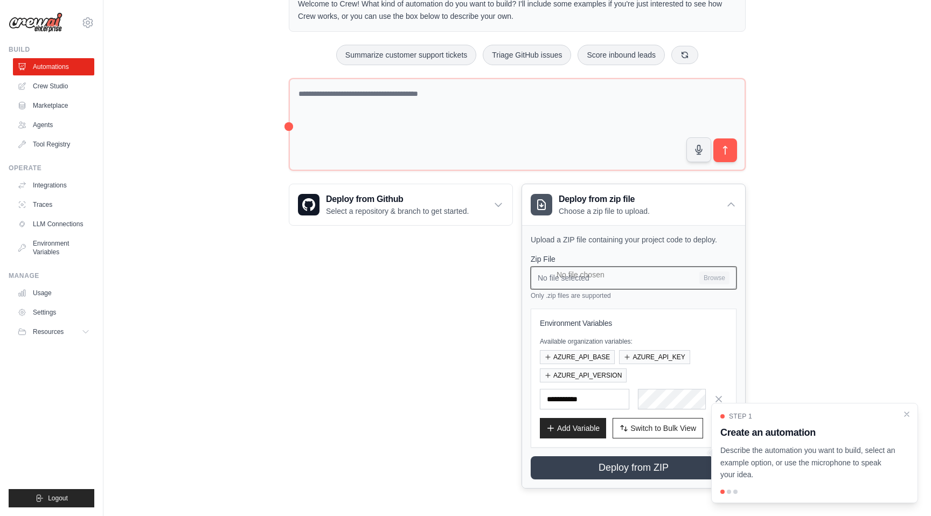
click at [716, 280] on input "No file selected Browse" at bounding box center [634, 278] width 206 height 23
type input "**********"
click at [601, 354] on button "AZURE_API_BASE" at bounding box center [577, 357] width 75 height 14
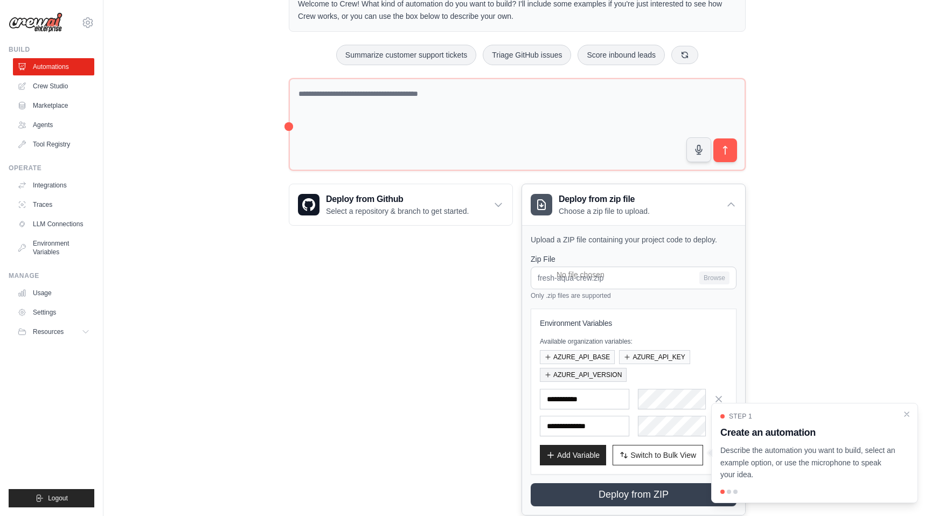
scroll to position [83, 0]
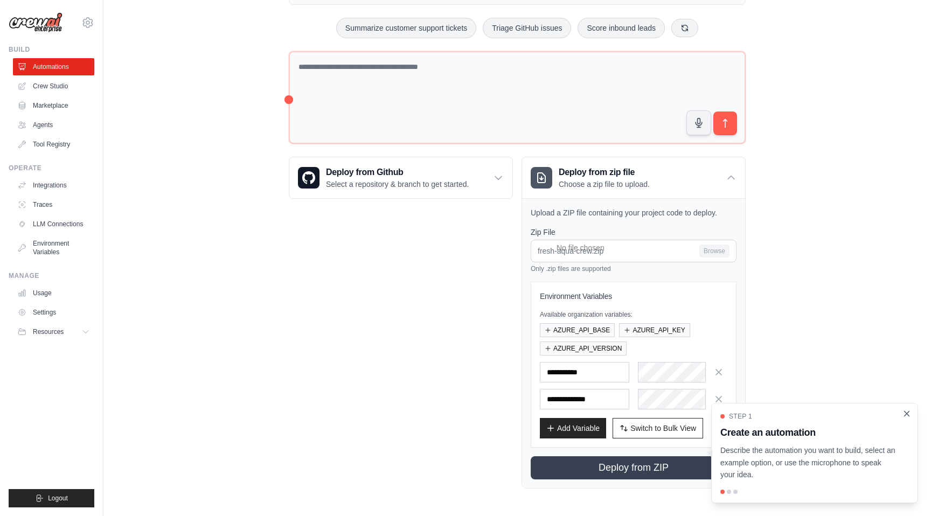
click at [905, 413] on icon "Close walkthrough" at bounding box center [907, 414] width 10 height 10
click at [723, 373] on icon "button" at bounding box center [718, 371] width 11 height 11
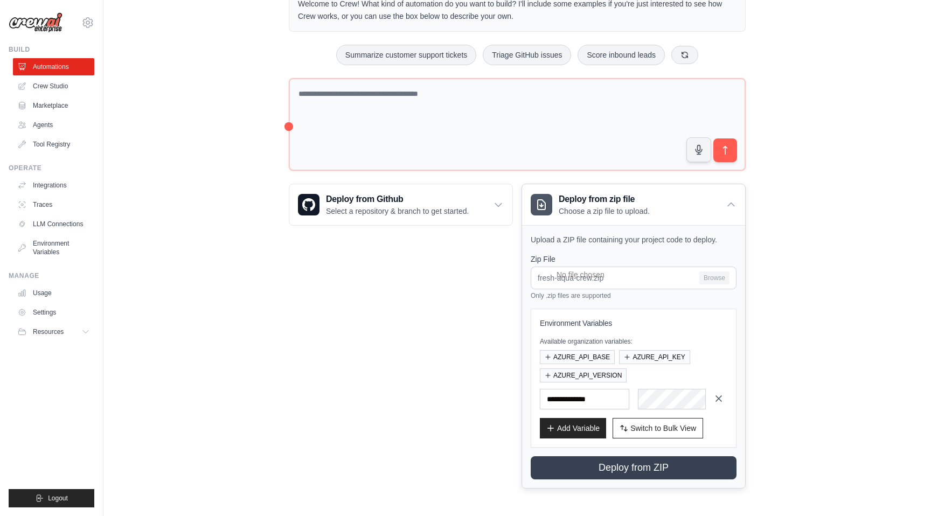
click at [719, 402] on icon "button" at bounding box center [718, 398] width 11 height 11
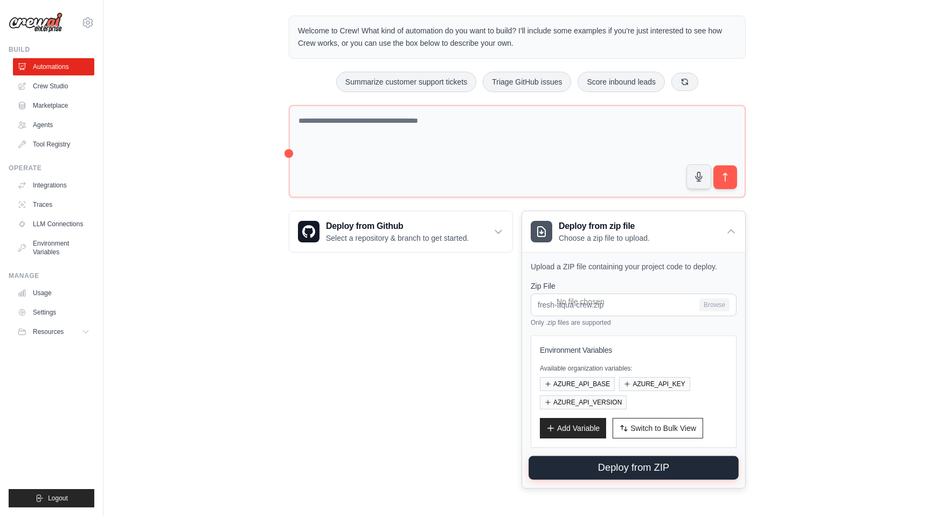
click at [590, 469] on button "Deploy from ZIP" at bounding box center [633, 468] width 210 height 24
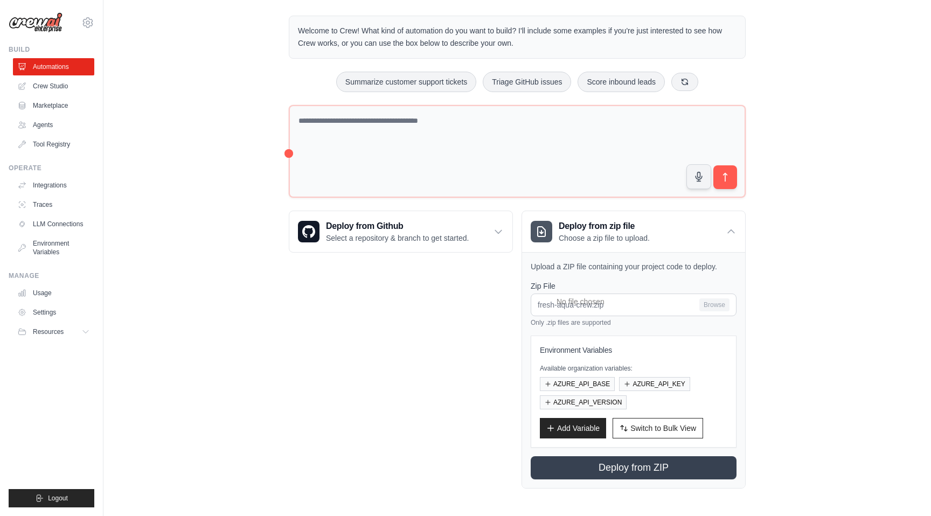
scroll to position [0, 0]
